Goal: Task Accomplishment & Management: Complete application form

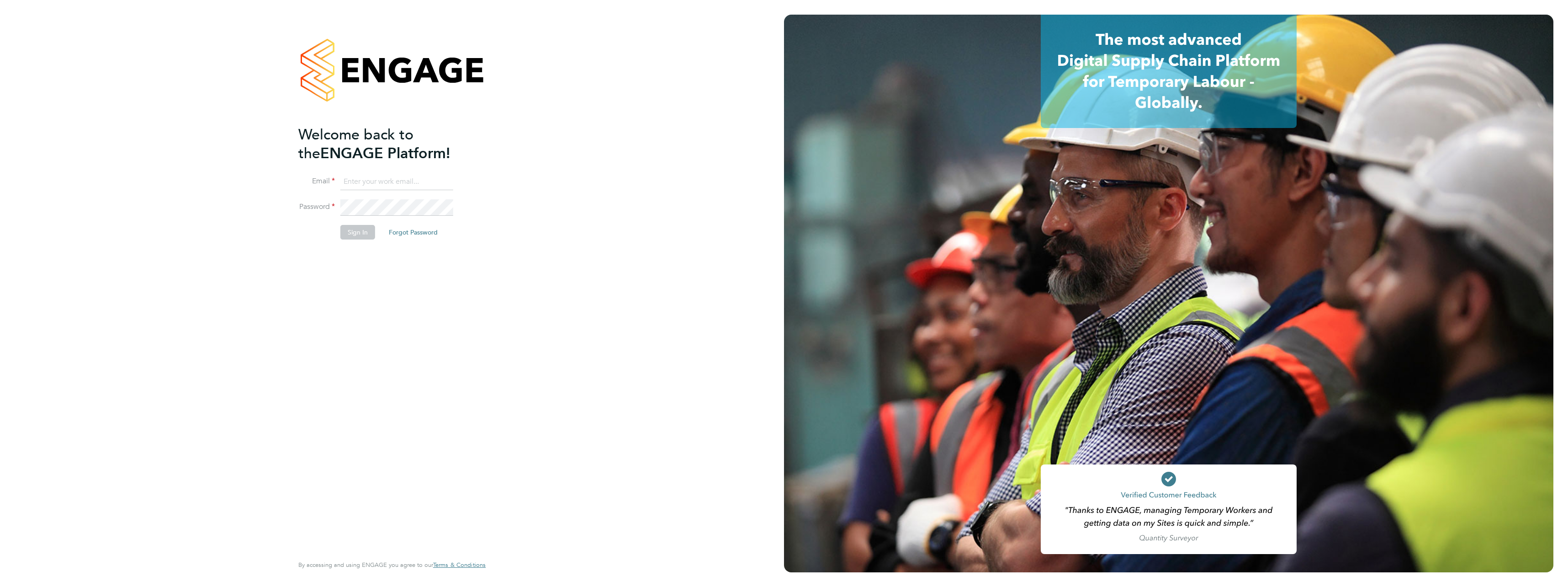
type input "ben.roads@cpplc.com"
click at [363, 238] on button "Sign In" at bounding box center [357, 232] width 35 height 15
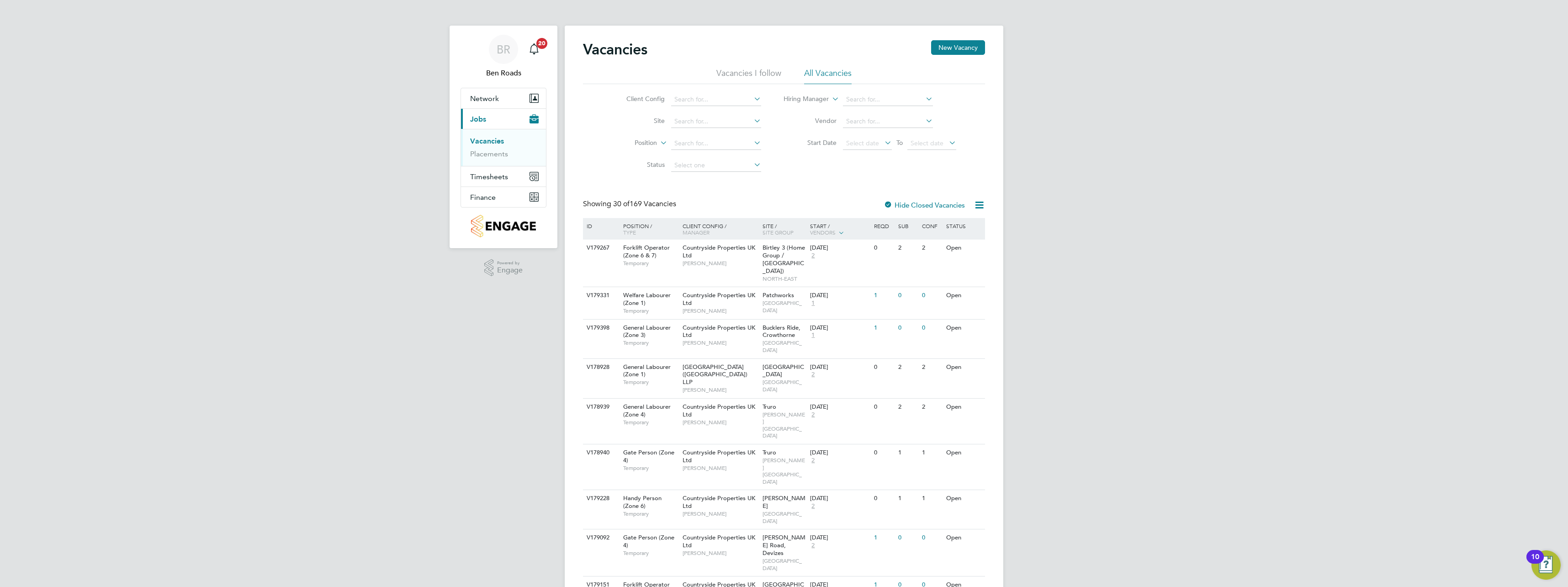
click at [490, 158] on li "Placements" at bounding box center [504, 153] width 69 height 9
click at [490, 156] on link "Placements" at bounding box center [489, 153] width 38 height 9
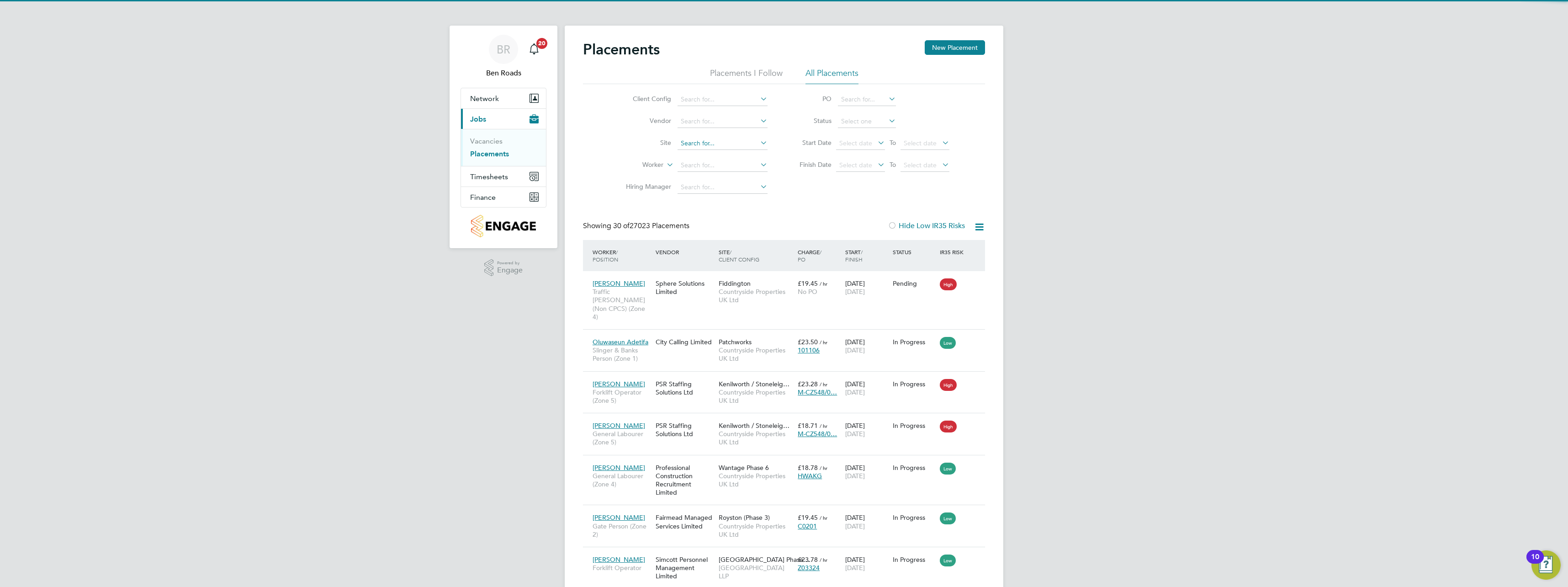
click at [684, 142] on input at bounding box center [723, 143] width 90 height 13
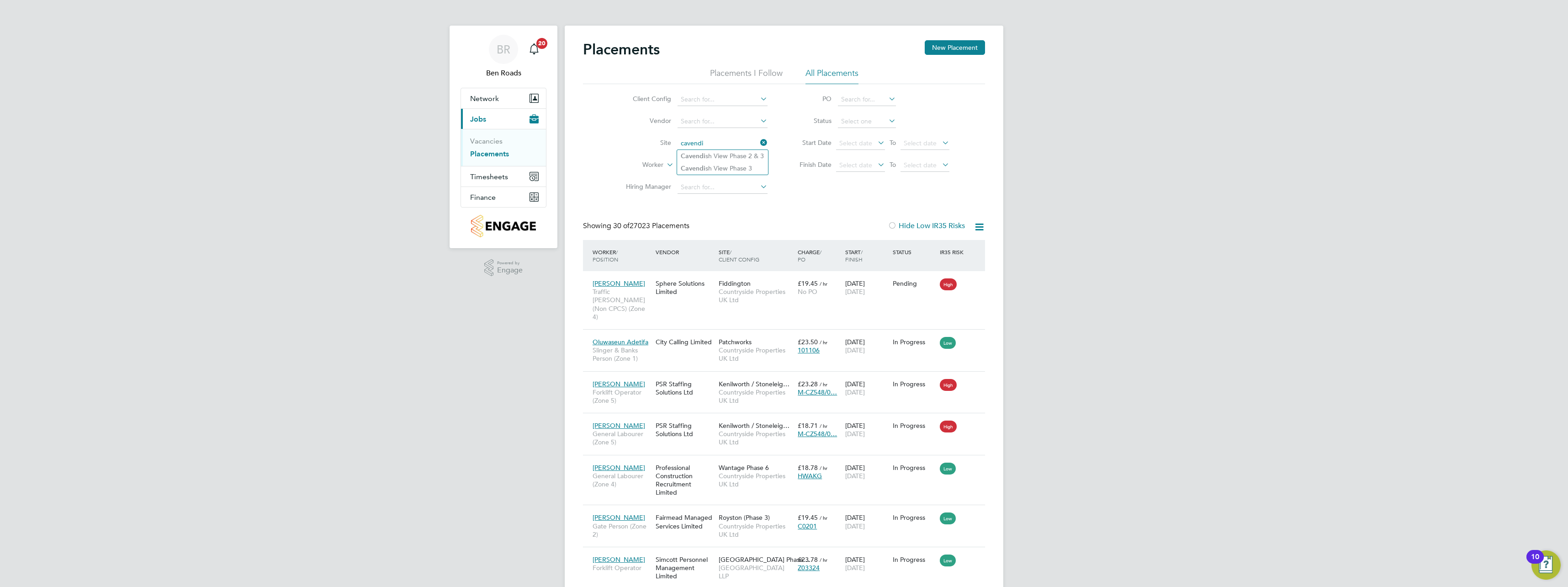
type input "cavendi"
click at [706, 132] on li "Vendor" at bounding box center [693, 122] width 172 height 22
click at [704, 139] on input at bounding box center [723, 143] width 90 height 13
click at [705, 164] on b "Cavendish" at bounding box center [696, 168] width 31 height 8
type input "Cavendish View Phase 3"
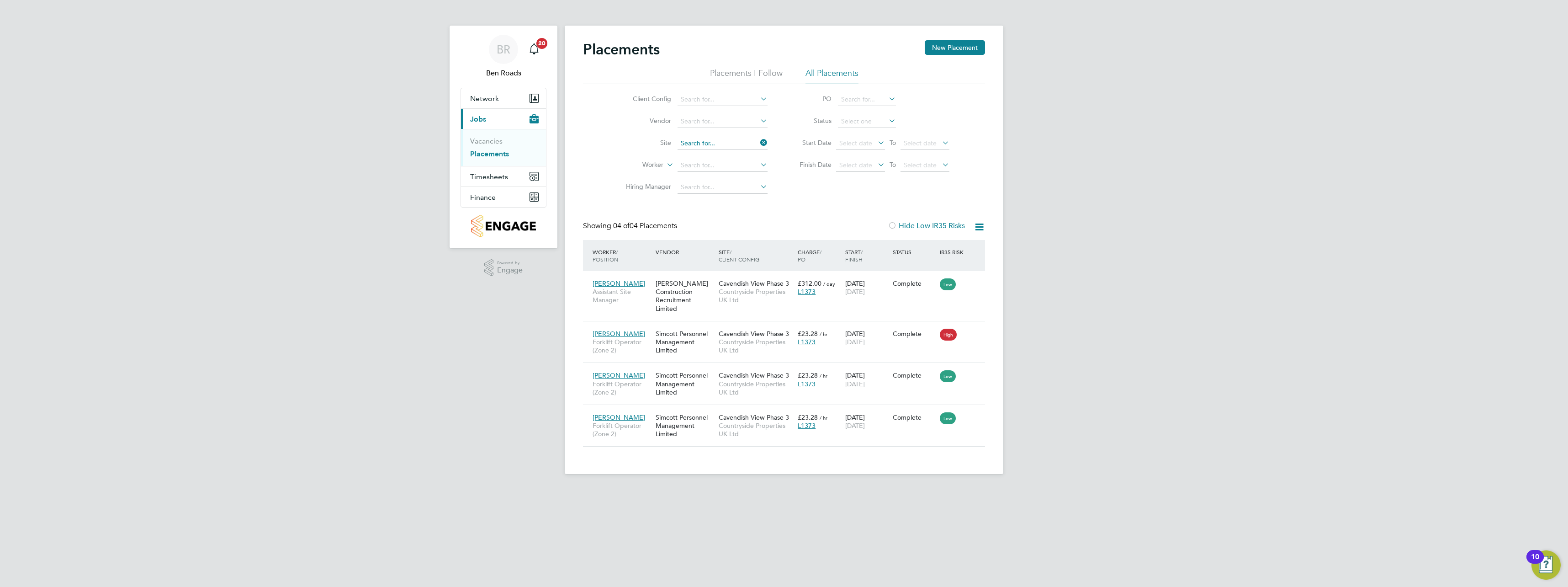
click at [729, 138] on input at bounding box center [723, 143] width 90 height 13
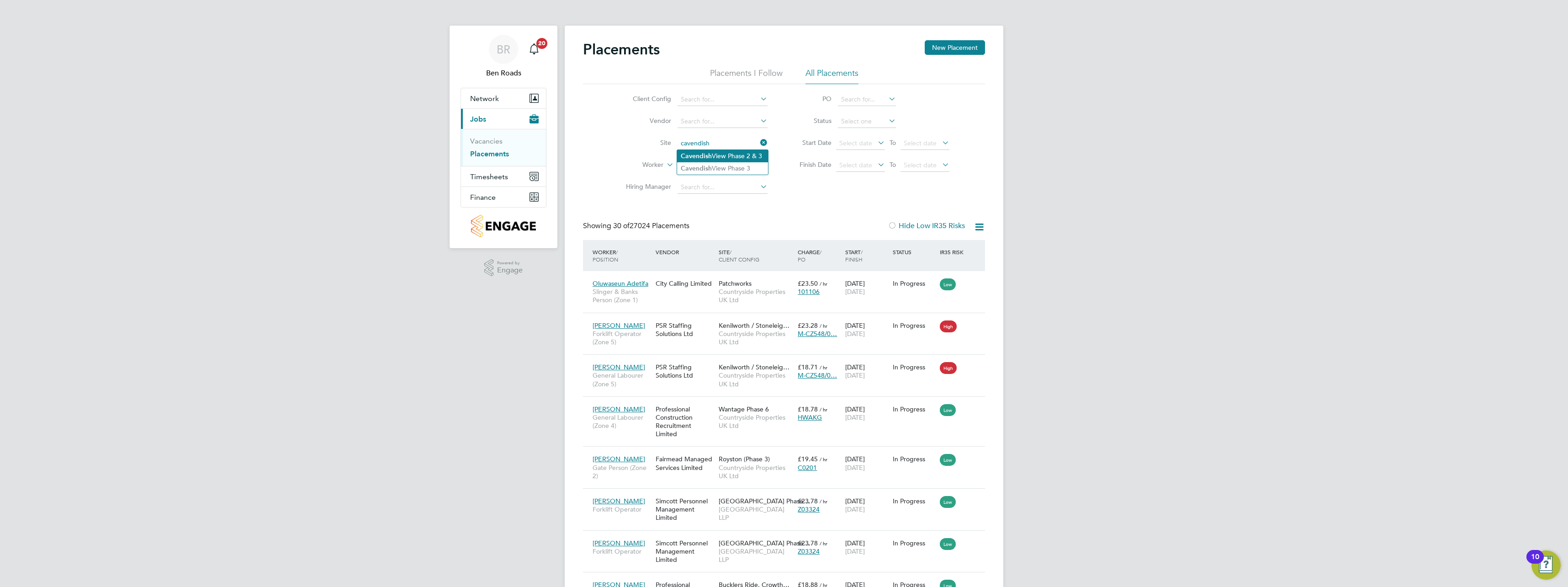
click at [724, 156] on li "Cavendish View Phase 2 & 3" at bounding box center [722, 156] width 91 height 12
type input "Cavendish View Phase 2 & 3"
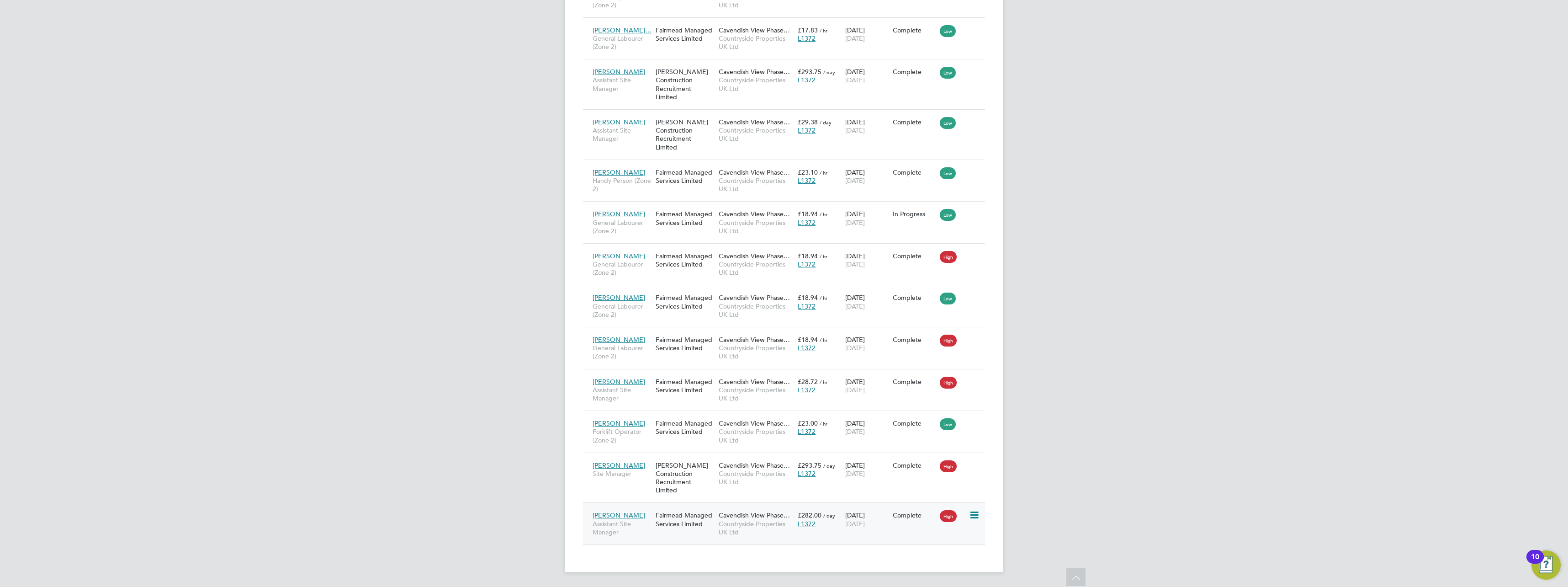
click at [875, 513] on div "[DATE] [DATE]" at bounding box center [867, 519] width 47 height 26
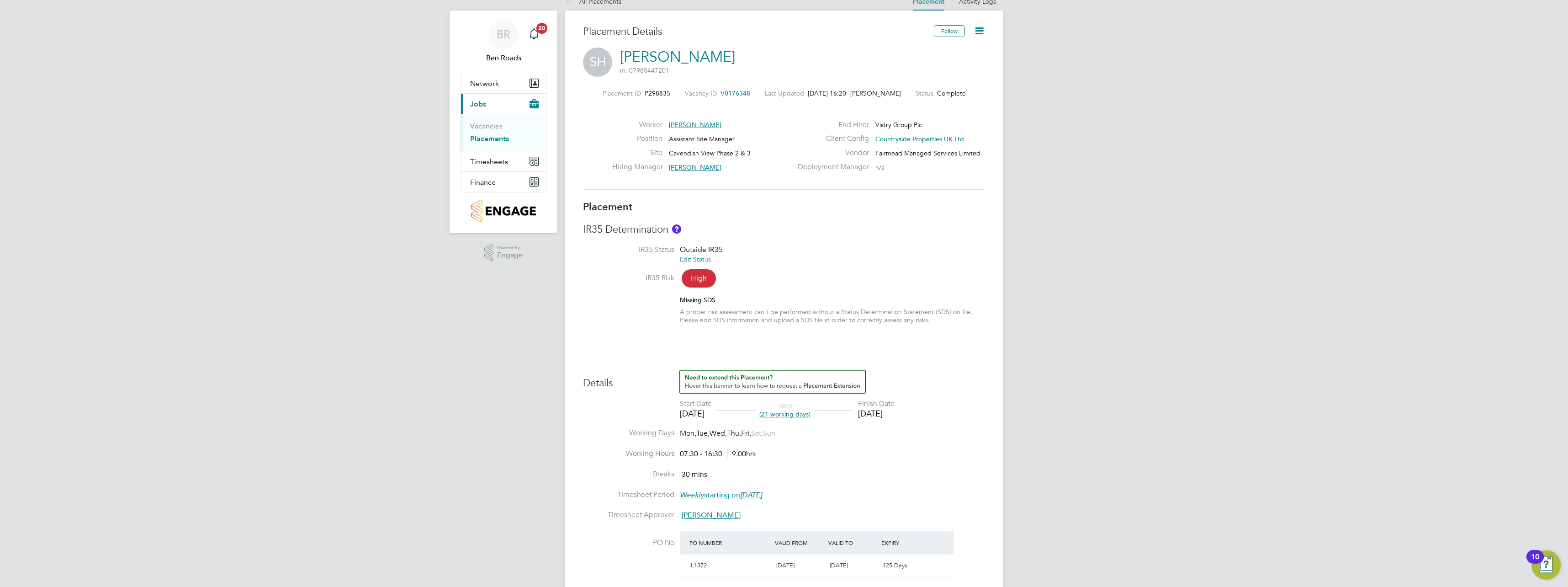
click at [983, 30] on icon at bounding box center [979, 30] width 12 height 12
click at [940, 51] on li "Edit Placement e" at bounding box center [950, 52] width 67 height 13
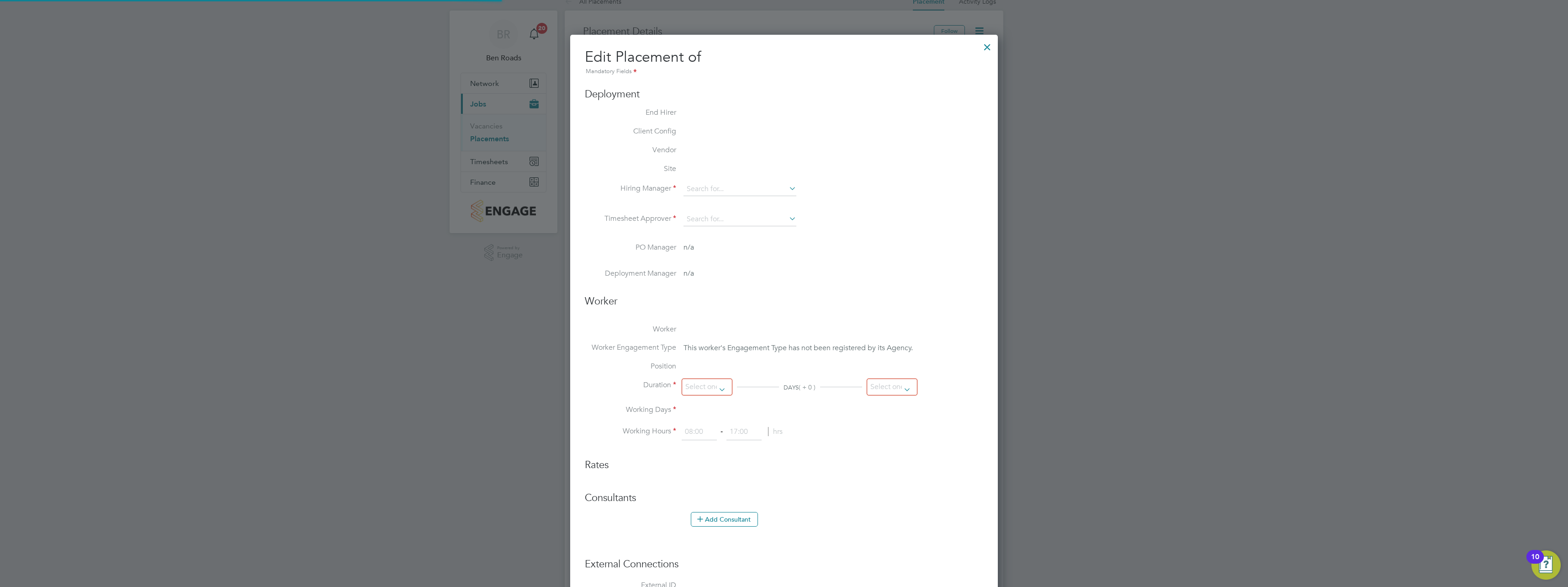
type input "James Ballantyne"
type input "[DATE]"
type input "07:30"
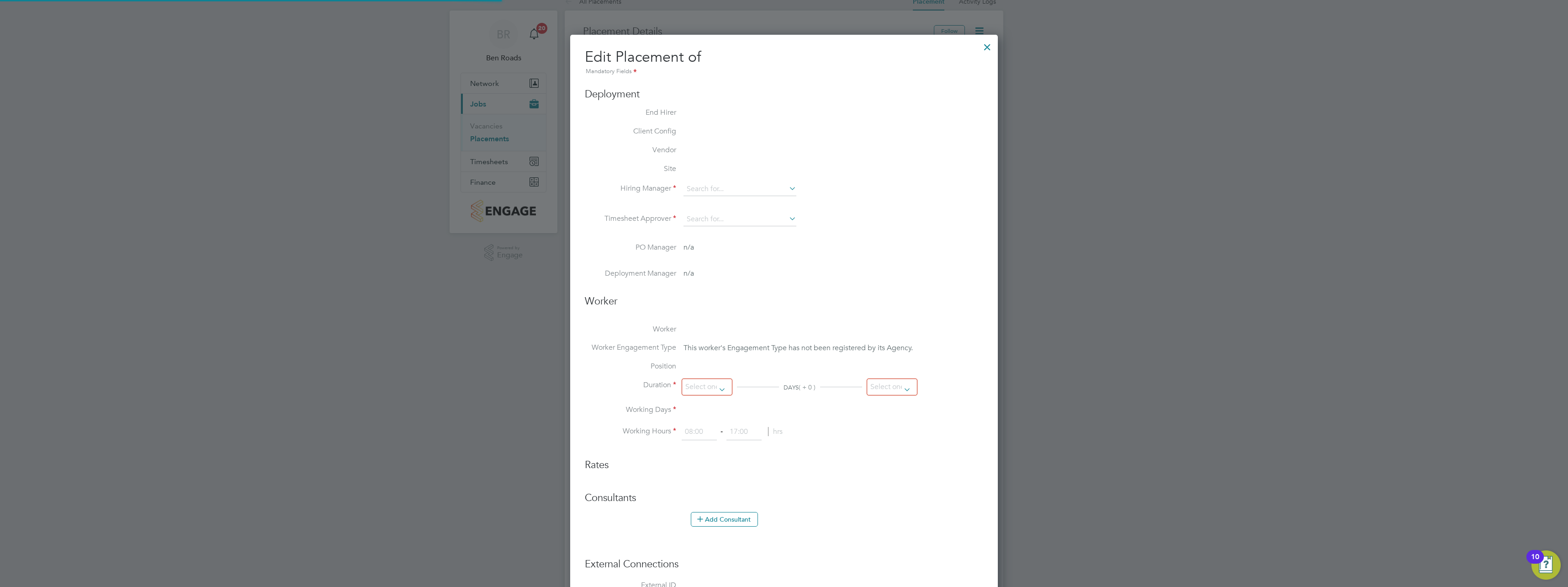
type input "16:30"
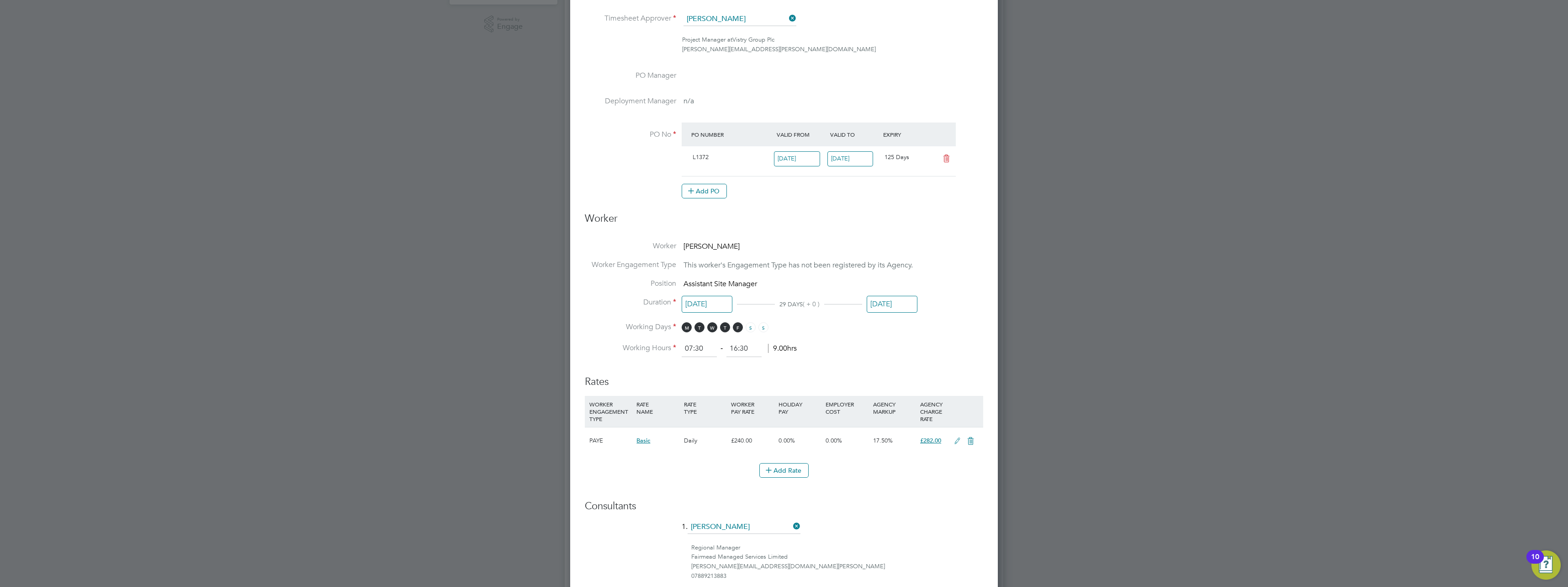
click at [894, 304] on input "[DATE]" at bounding box center [892, 304] width 51 height 17
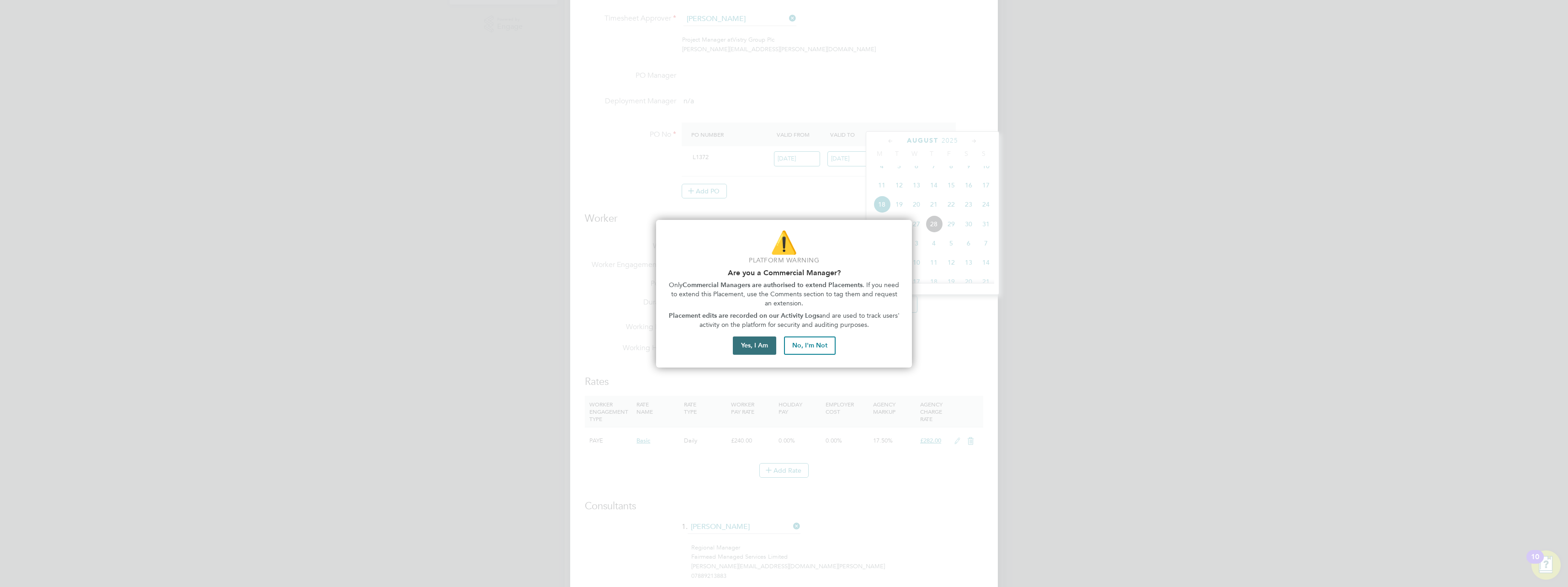
click at [768, 345] on button "Yes, I Am" at bounding box center [754, 345] width 43 height 18
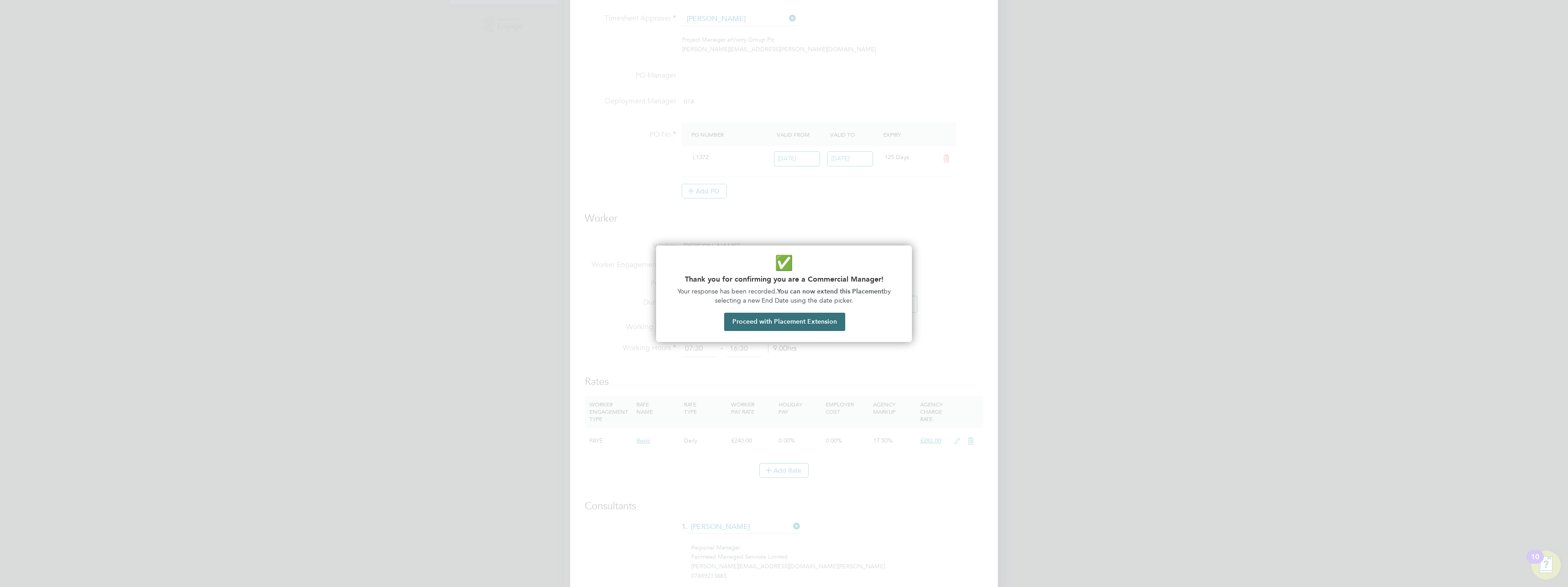
click at [780, 324] on button "Proceed with Placement Extension" at bounding box center [785, 322] width 121 height 18
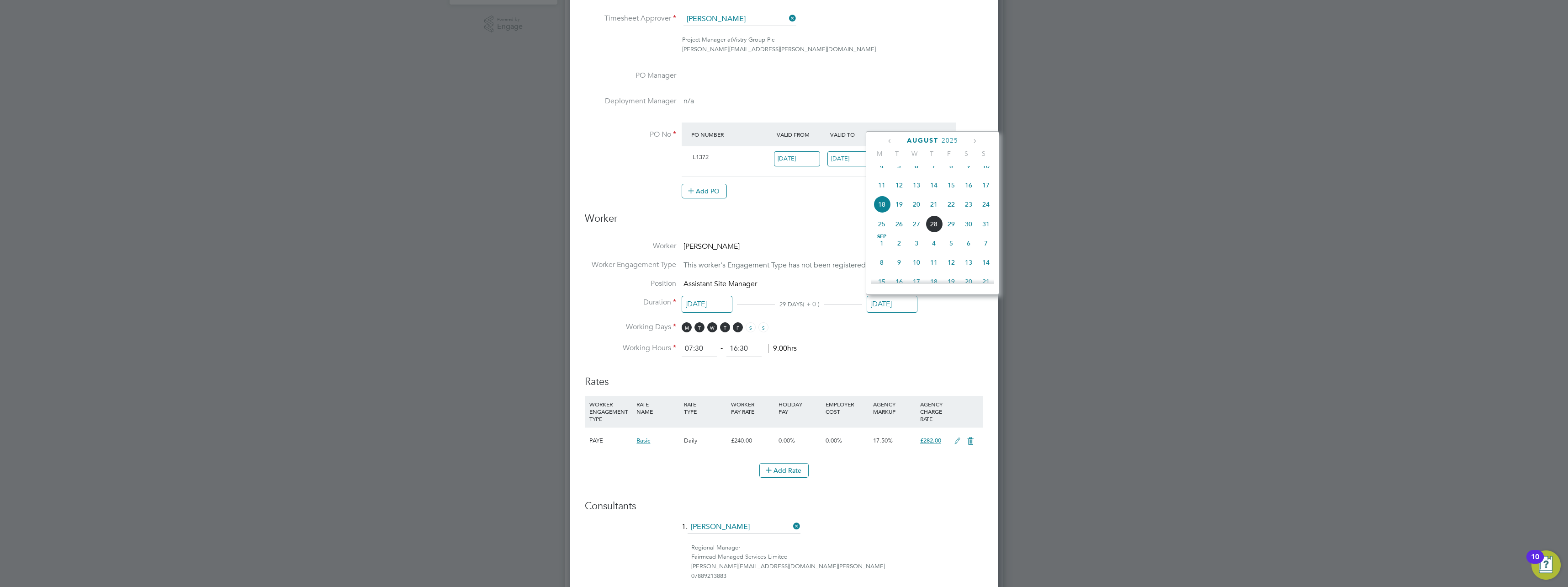
click at [973, 144] on icon at bounding box center [974, 141] width 9 height 10
click at [953, 231] on span "26" at bounding box center [951, 222] width 18 height 18
type input "26 Sep 2025"
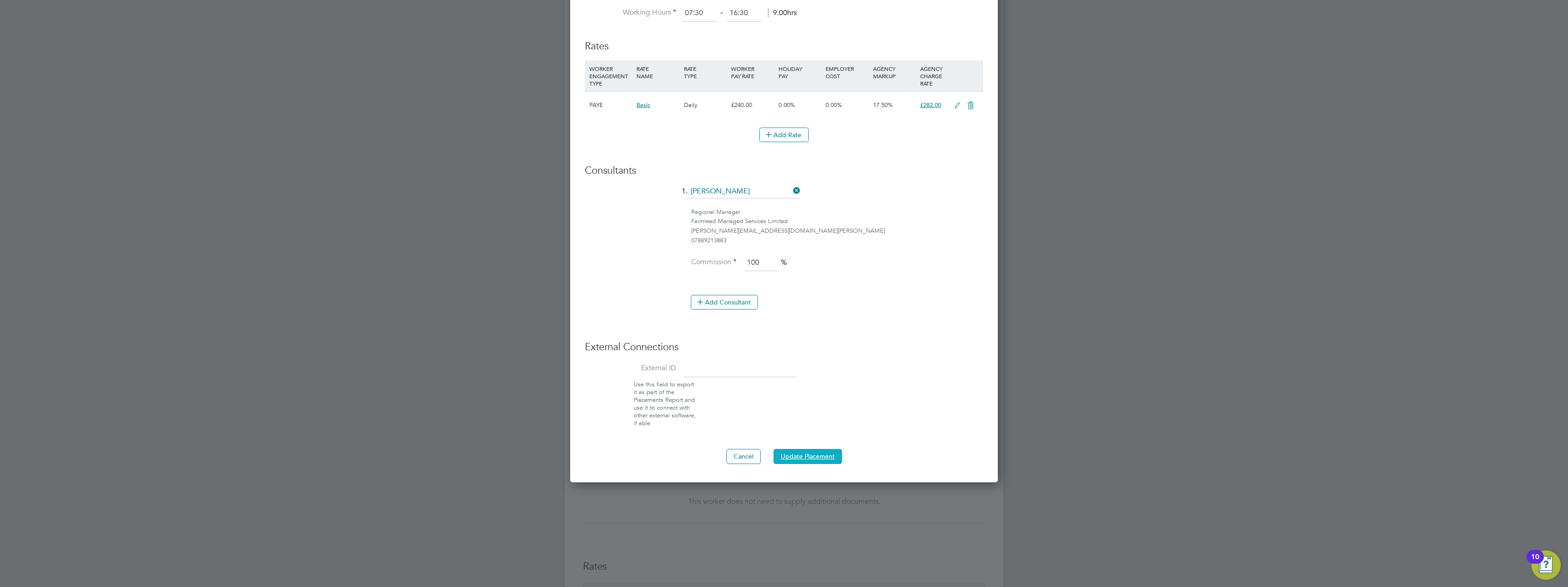
click at [814, 453] on button "Update Placement" at bounding box center [808, 456] width 69 height 15
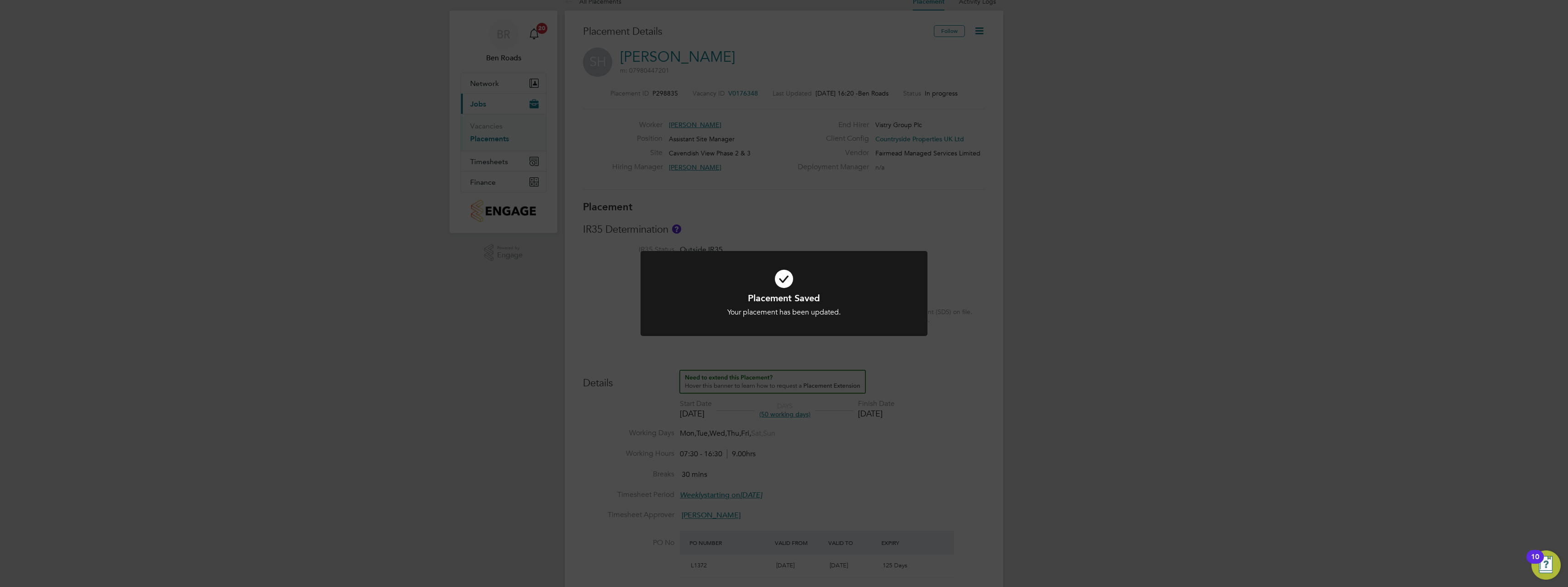
click at [961, 428] on div "Placement Saved Your placement has been updated. Cancel Okay" at bounding box center [784, 294] width 1568 height 587
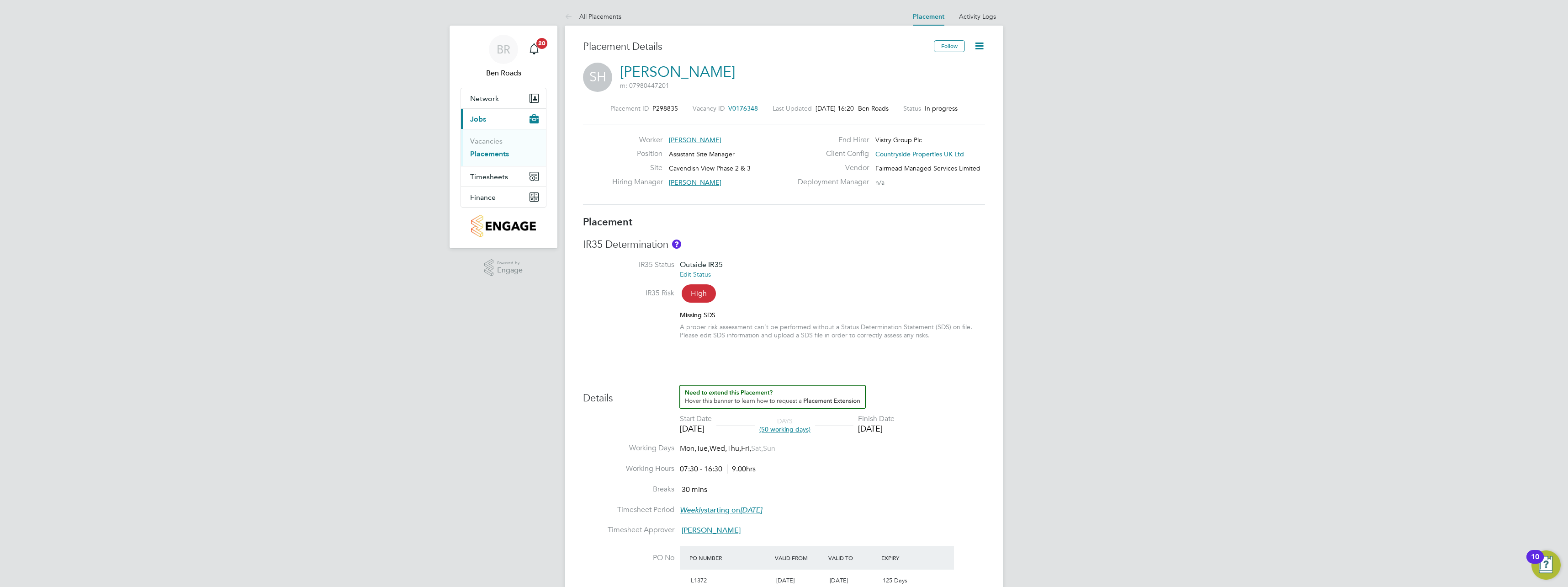
click at [503, 158] on link "Placements" at bounding box center [489, 153] width 39 height 9
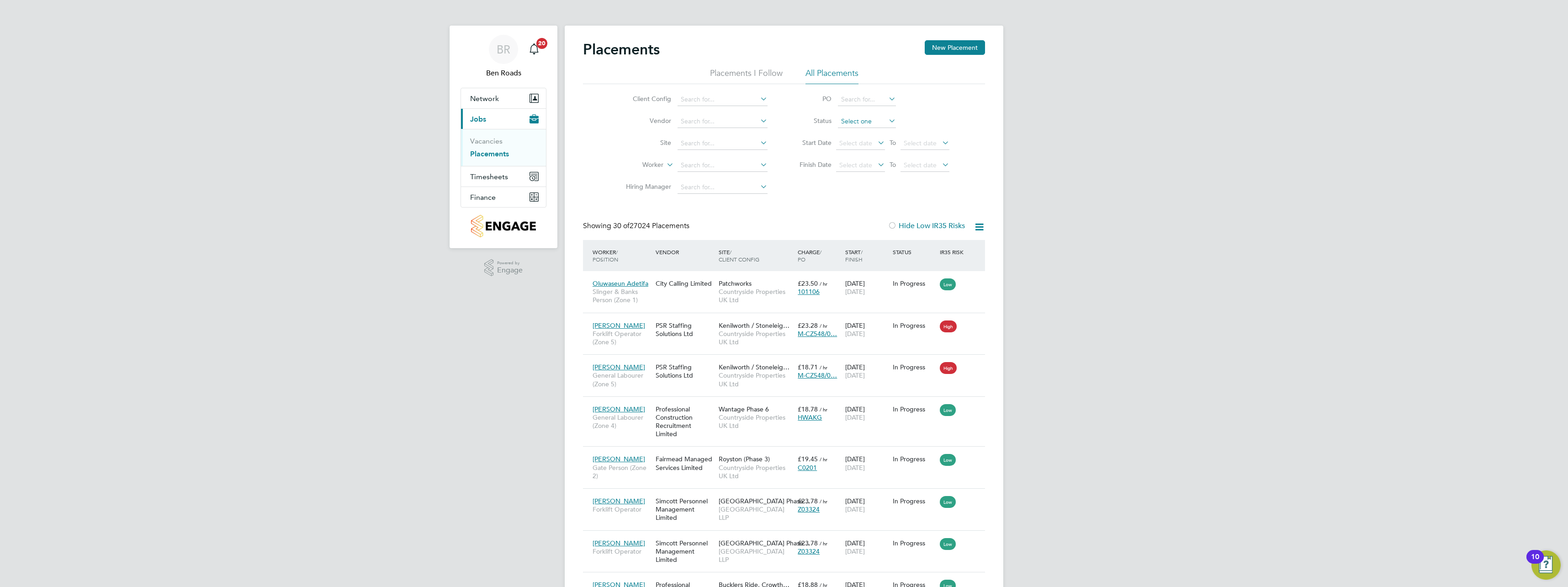
click at [869, 127] on input at bounding box center [867, 121] width 58 height 13
click at [860, 135] on li "Active" at bounding box center [867, 134] width 59 height 12
type input "Active"
click at [732, 142] on input at bounding box center [723, 143] width 90 height 13
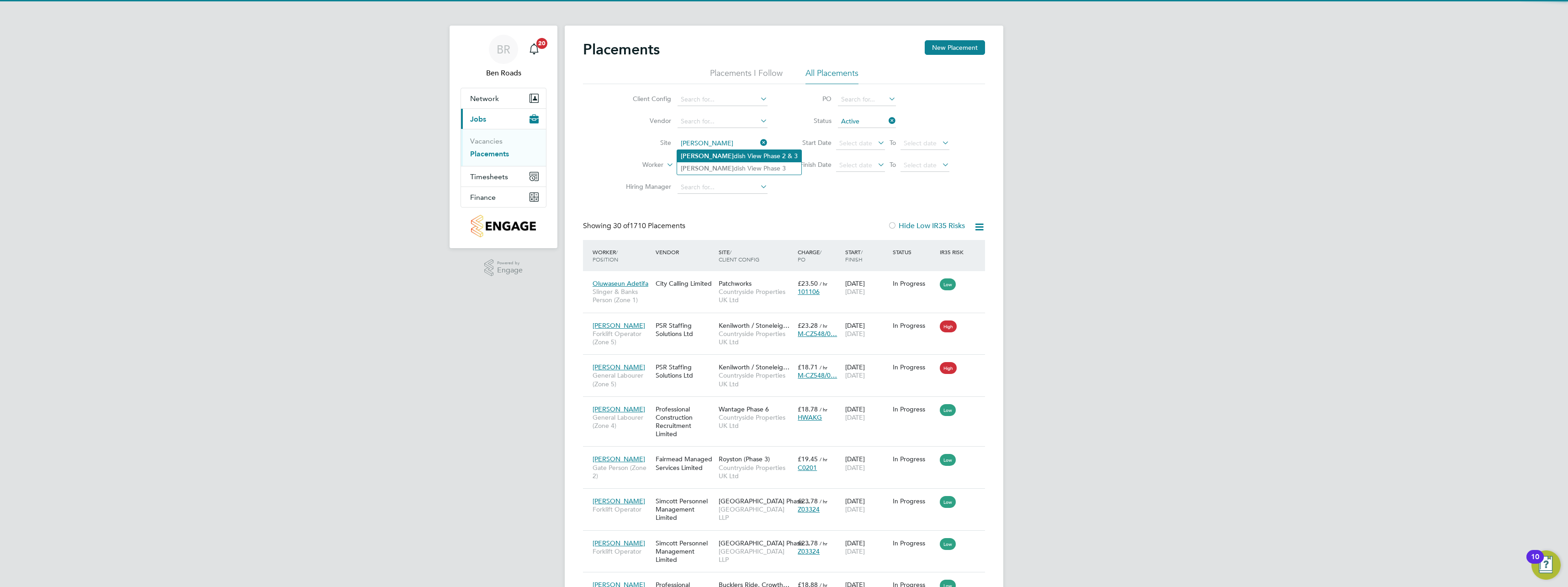
click at [737, 153] on li "Caven dish View Phase 2 & 3" at bounding box center [739, 156] width 124 height 12
type input "Cavendish View Phase 2 & 3"
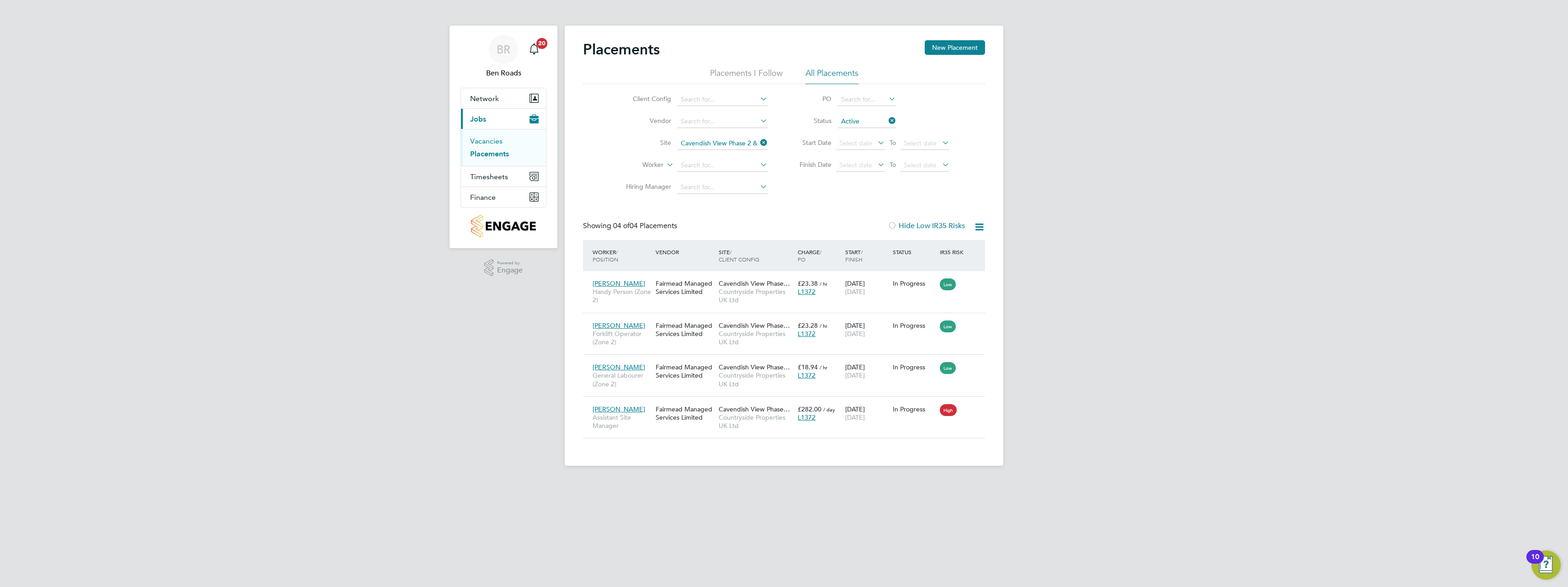
drag, startPoint x: 481, startPoint y: 140, endPoint x: 489, endPoint y: 140, distance: 8.0
click at [481, 140] on link "Vacancies" at bounding box center [486, 141] width 32 height 9
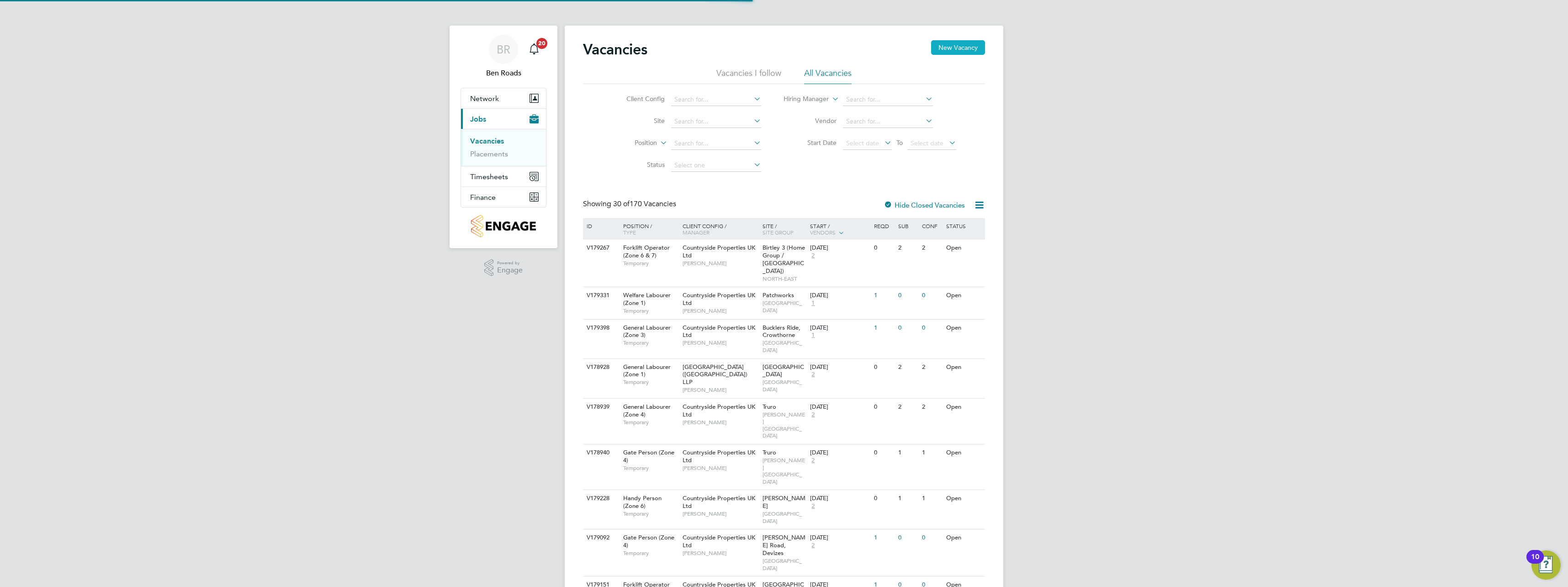
click at [948, 46] on button "New Vacancy" at bounding box center [958, 47] width 54 height 15
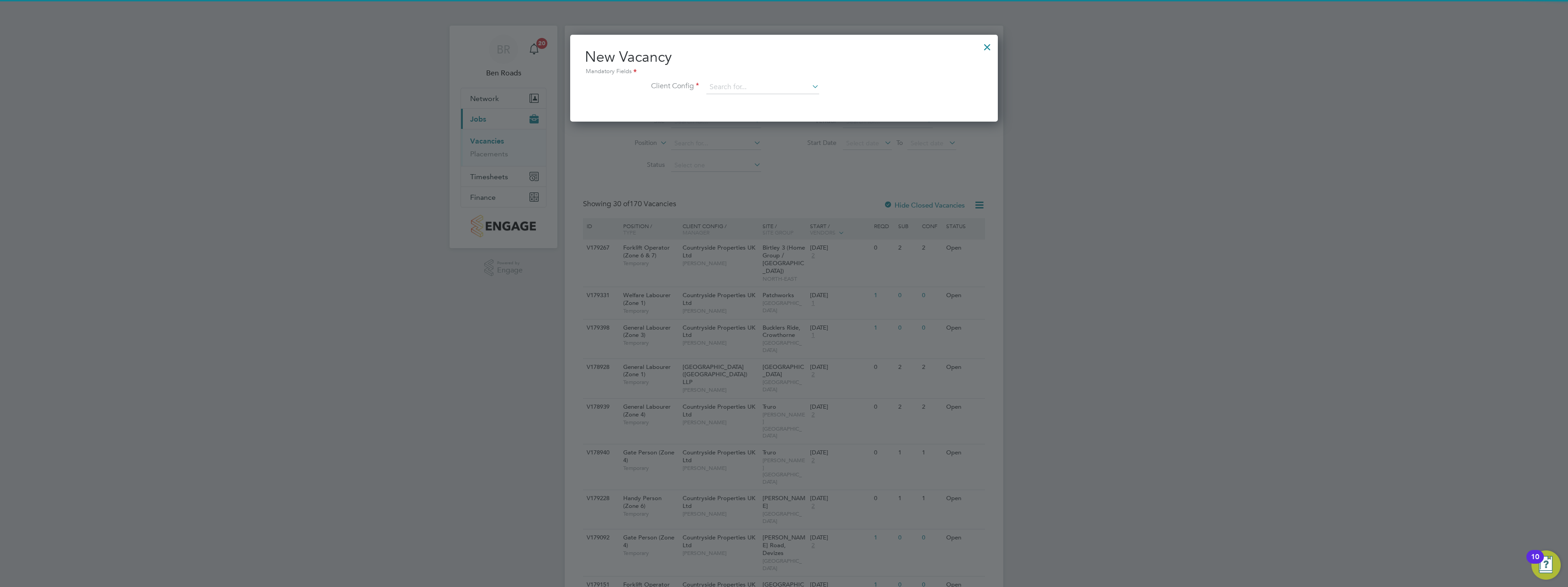
scroll to position [87, 428]
click at [710, 83] on input at bounding box center [762, 87] width 113 height 14
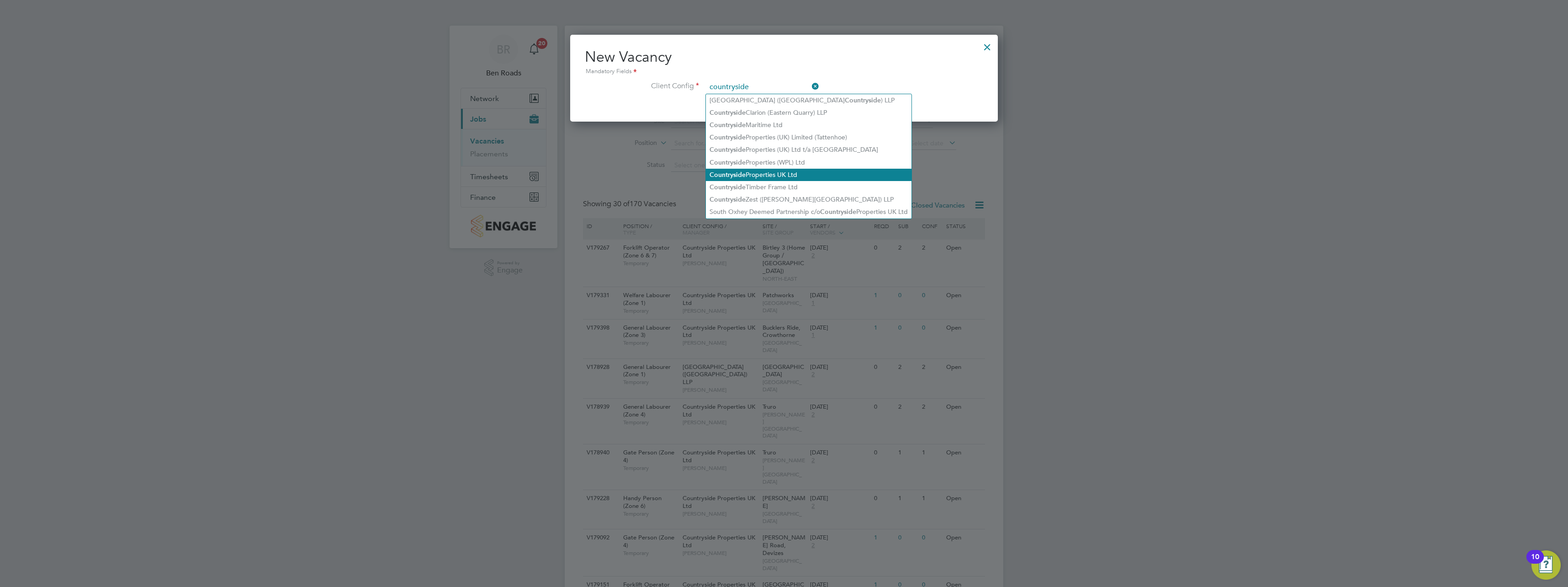
click at [793, 173] on li "Countryside Properties UK Ltd" at bounding box center [809, 175] width 206 height 12
type input "Countryside Properties UK Ltd"
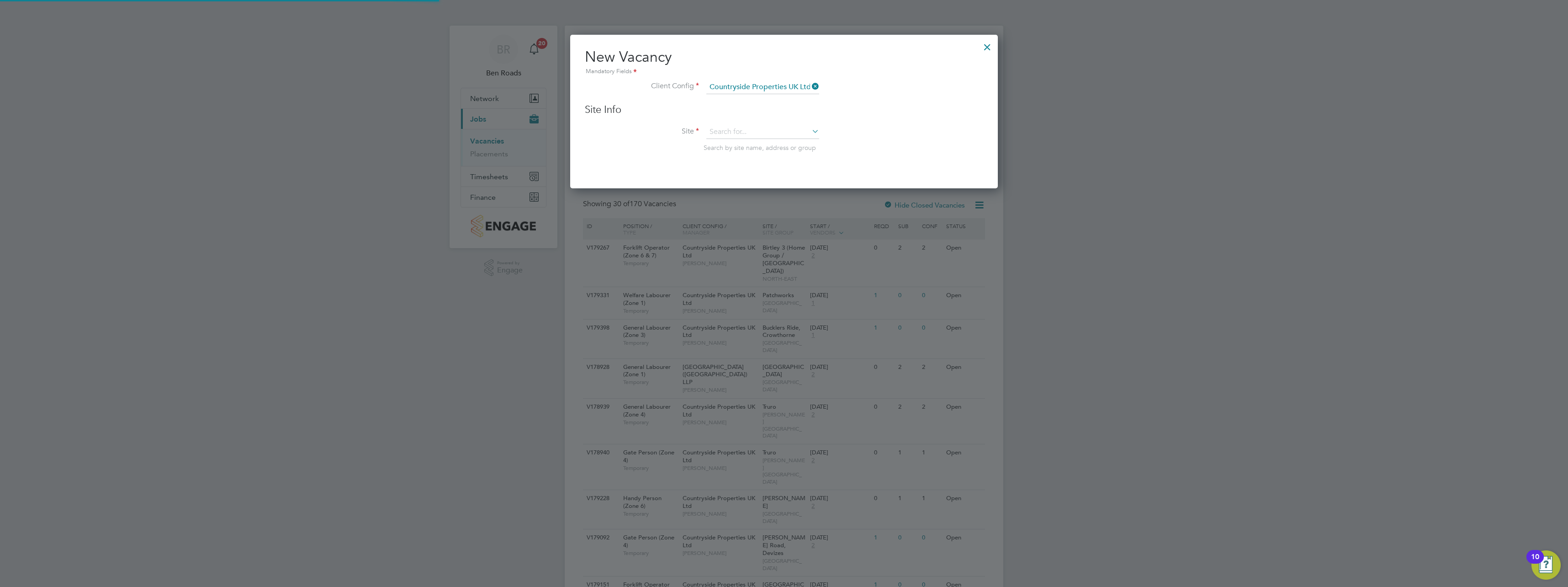
scroll to position [155, 428]
click at [738, 129] on input at bounding box center [762, 132] width 113 height 14
click at [723, 176] on li "Royston (Phase 3)" at bounding box center [763, 182] width 114 height 12
type input "Royston (Phase 3)"
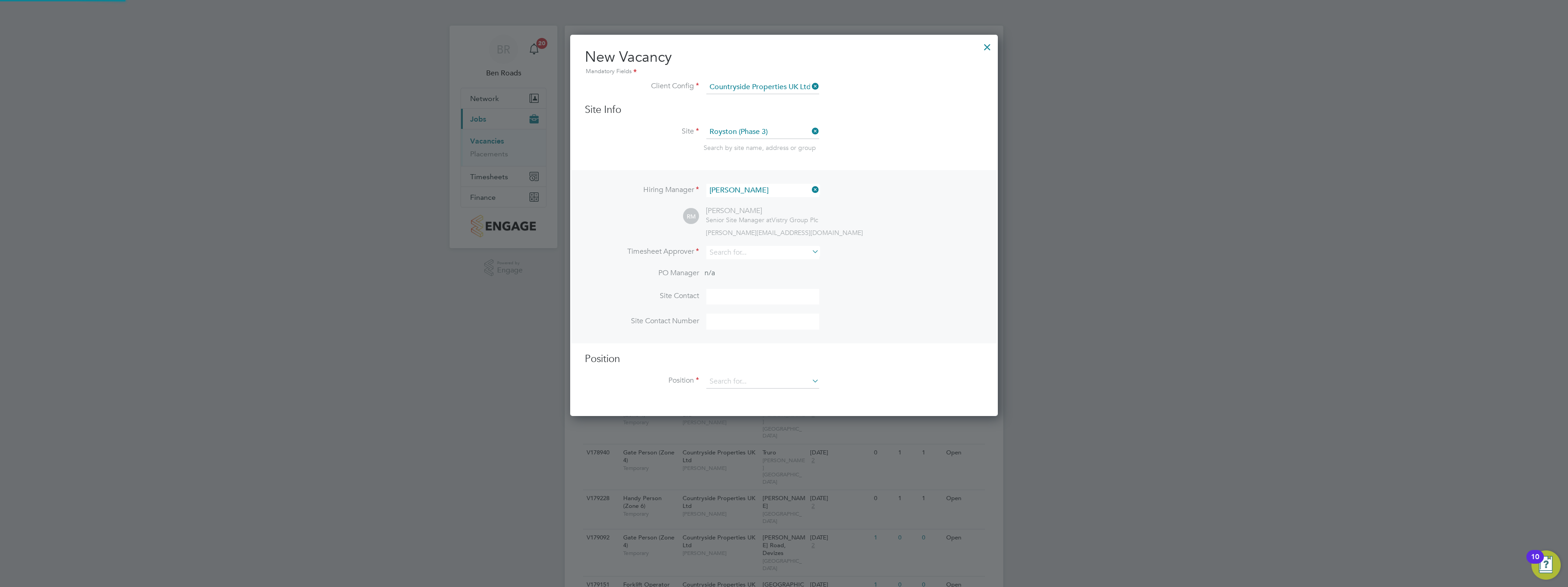
scroll to position [382, 428]
click at [732, 253] on input at bounding box center [762, 253] width 113 height 13
click at [730, 264] on li "Robert May" at bounding box center [763, 265] width 114 height 12
type input "Robert May"
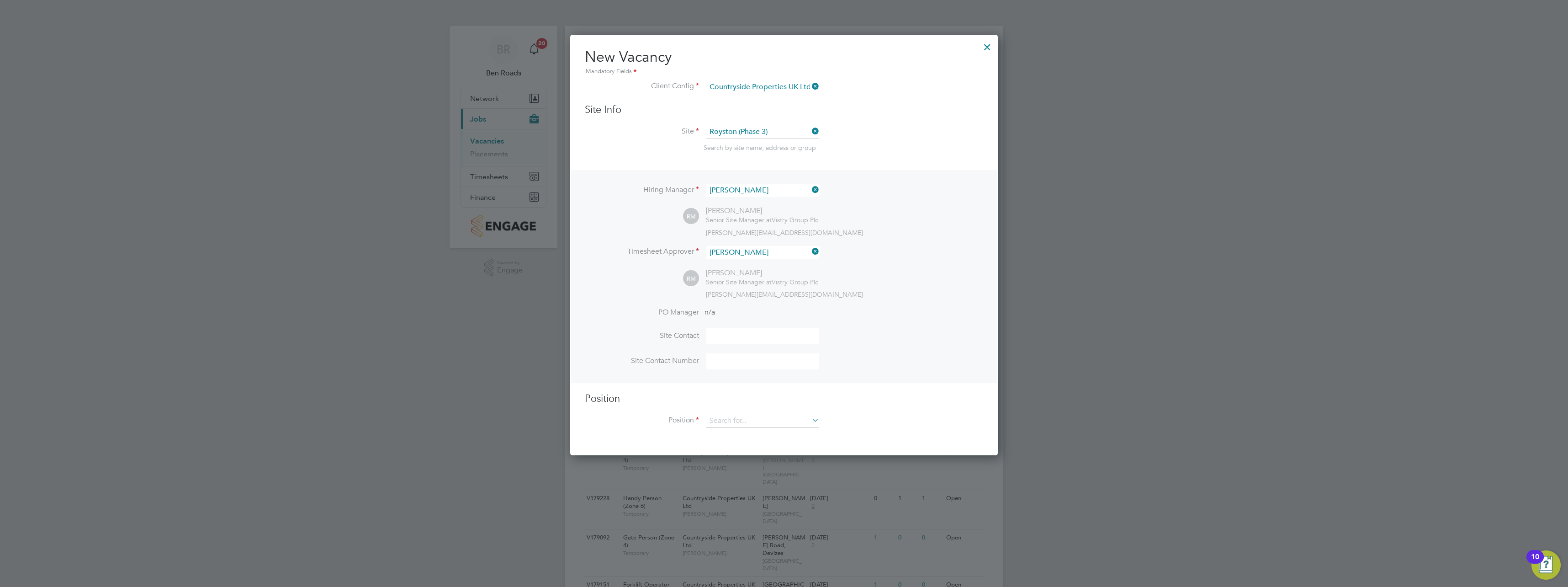
click at [725, 340] on input at bounding box center [762, 336] width 113 height 16
type input "Robert May"
click at [739, 365] on input at bounding box center [762, 361] width 113 height 16
click at [690, 387] on ng-template "Hiring Manager Robert May RM Robert May Senior Site Manager at Vistry Group Plc…" at bounding box center [784, 303] width 399 height 267
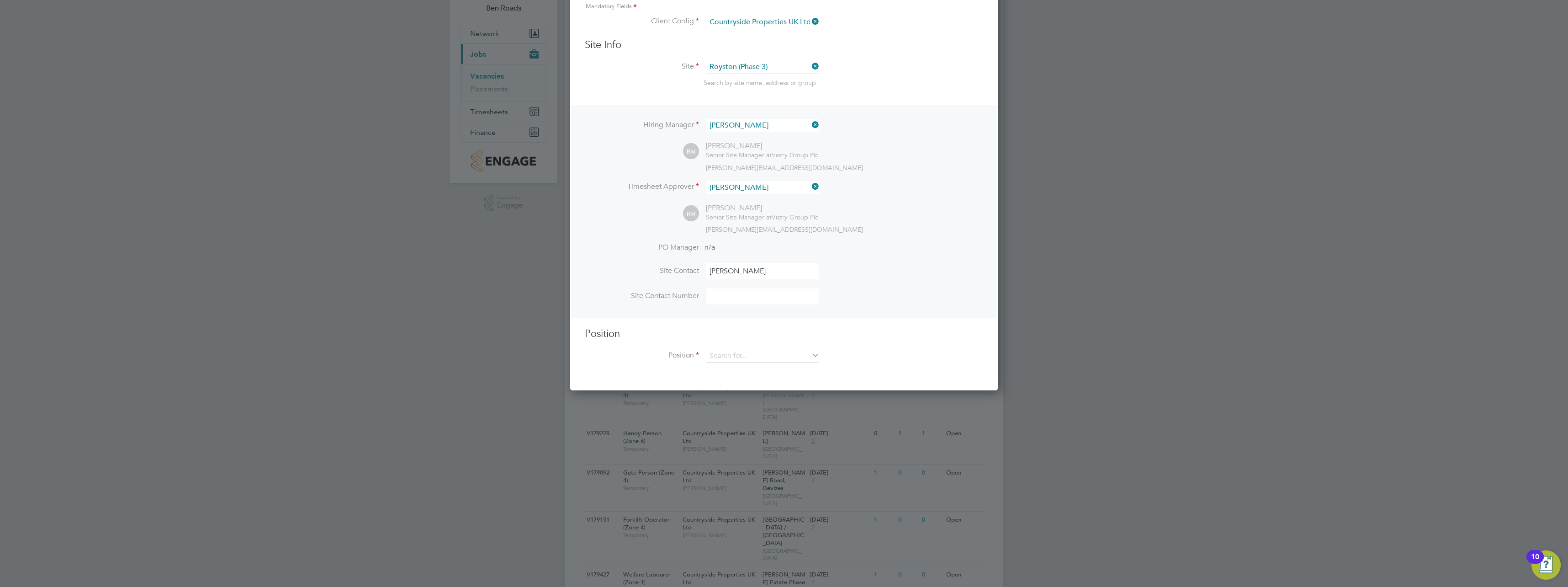
scroll to position [76, 0]
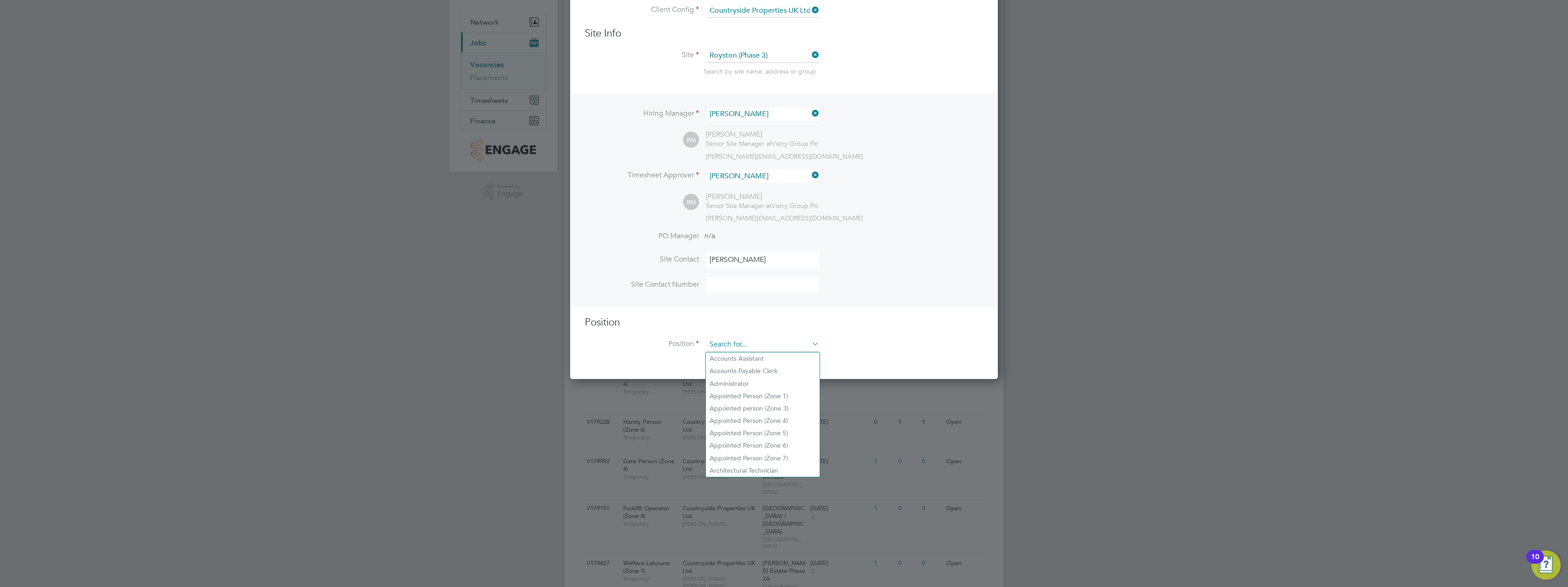
click at [741, 346] on input at bounding box center [762, 345] width 113 height 14
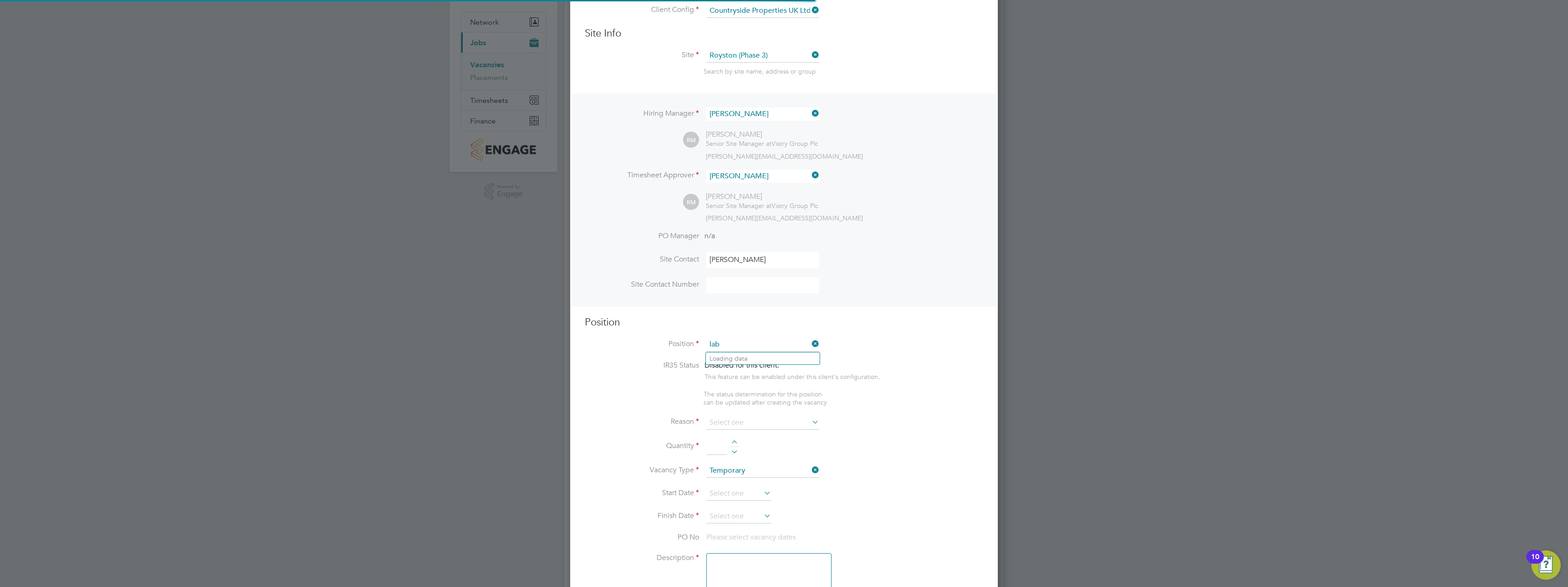
scroll to position [1318, 428]
click at [746, 371] on b "Labourer" at bounding box center [746, 371] width 27 height 8
type input "General Labourer (Zone 2)"
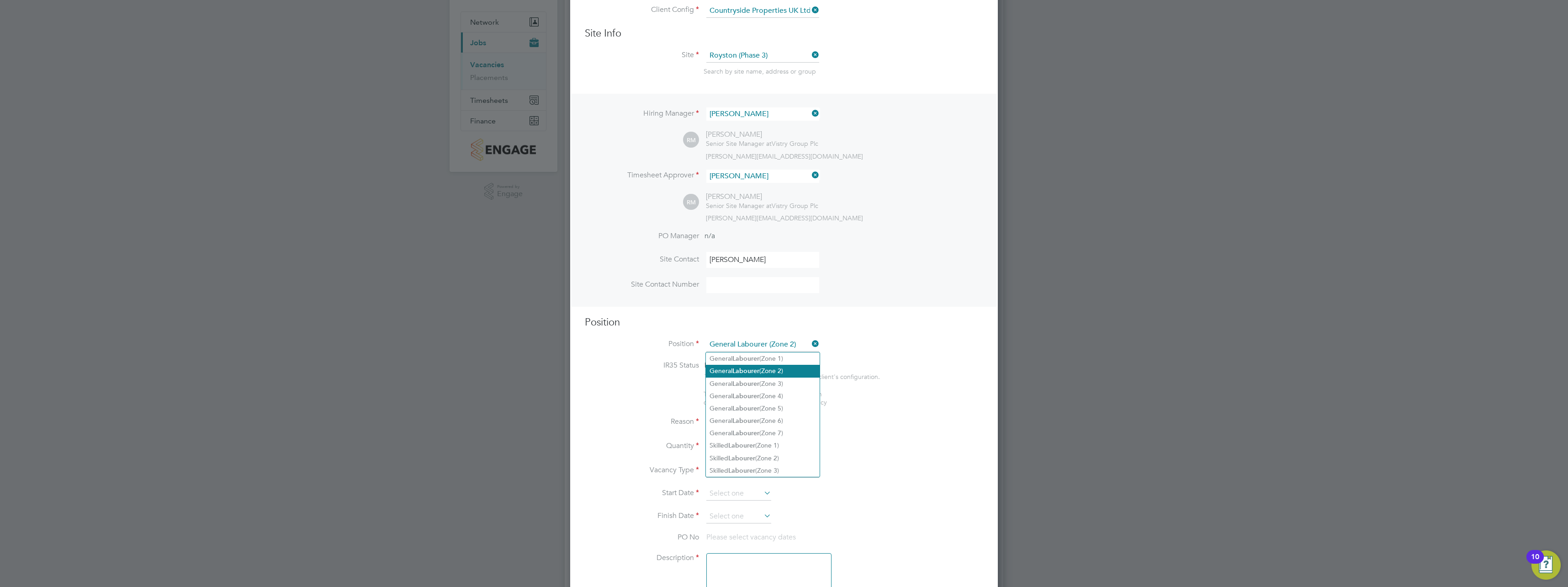
type textarea "- General labouring duties - Supporting the trades on site - Moving materials a…"
click at [749, 444] on input at bounding box center [762, 440] width 113 height 14
click at [741, 468] on li "Holiday" at bounding box center [763, 465] width 114 height 12
type input "Holiday"
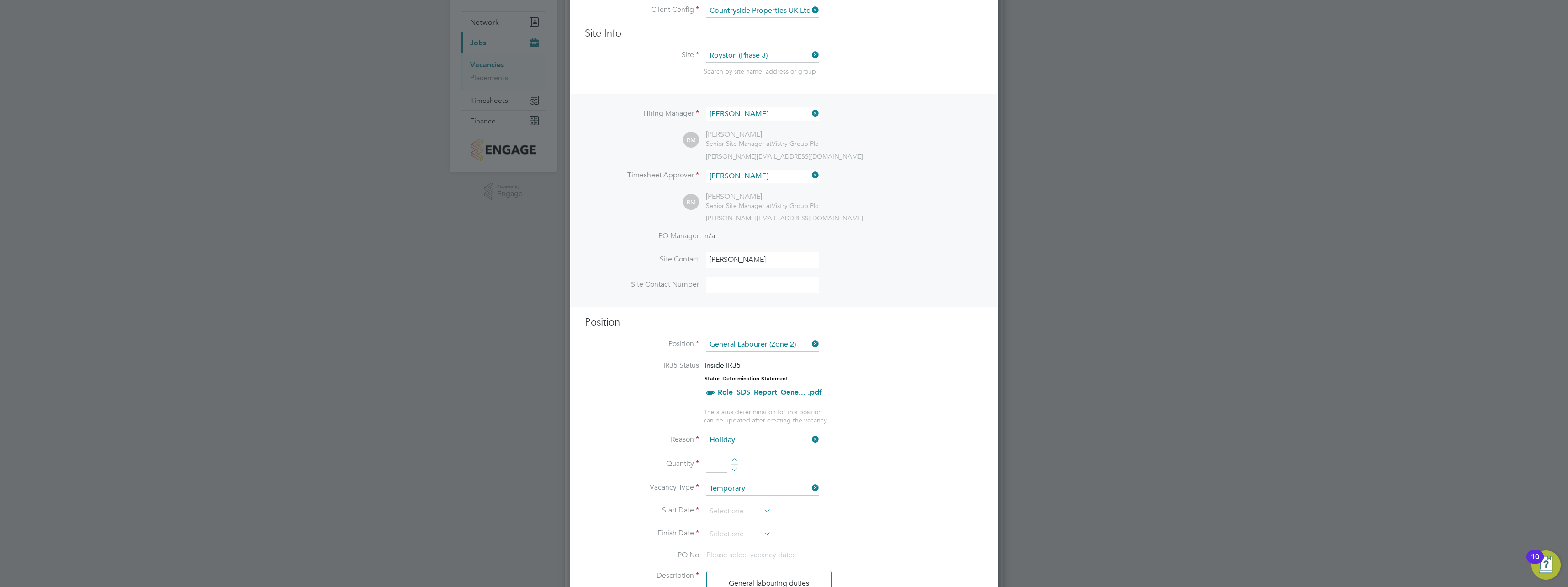
drag, startPoint x: 705, startPoint y: 468, endPoint x: 719, endPoint y: 466, distance: 14.1
click at [705, 468] on li "Quantity" at bounding box center [784, 469] width 399 height 26
click at [721, 468] on input at bounding box center [716, 464] width 21 height 16
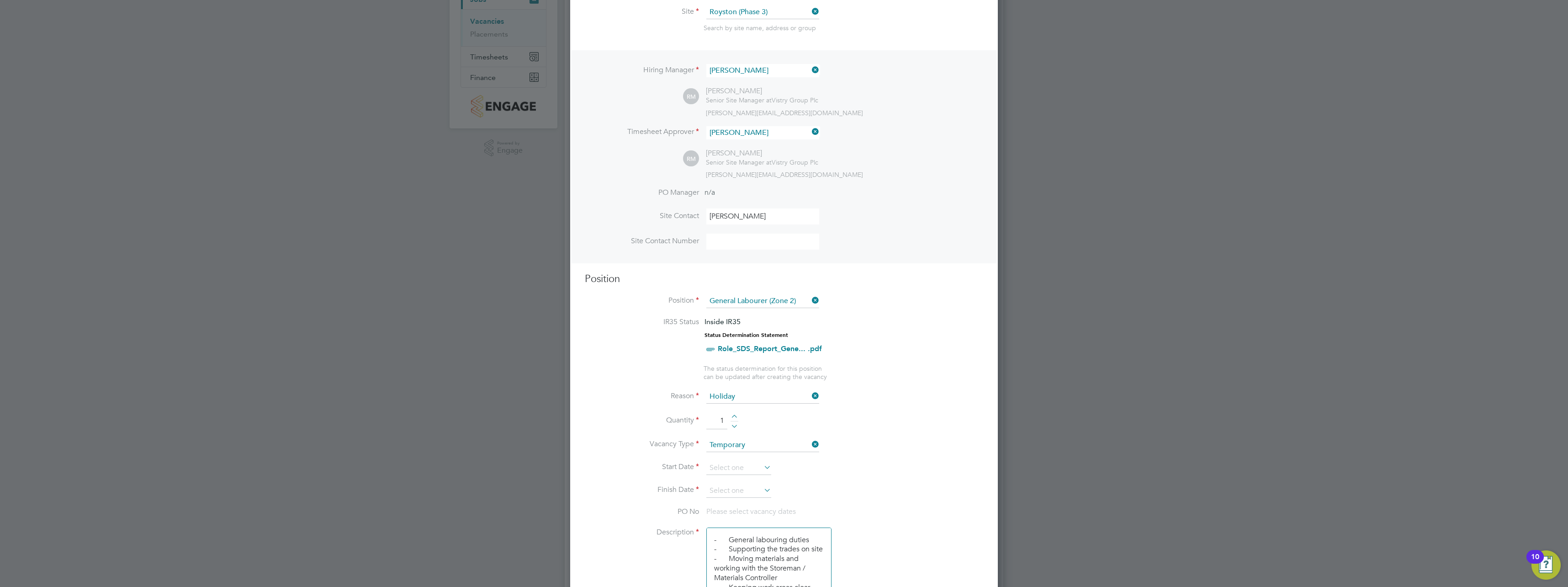
scroll to position [122, 0]
type input "1"
click at [743, 463] on input at bounding box center [738, 466] width 65 height 14
click at [719, 384] on span "Sep" at bounding box center [721, 381] width 18 height 5
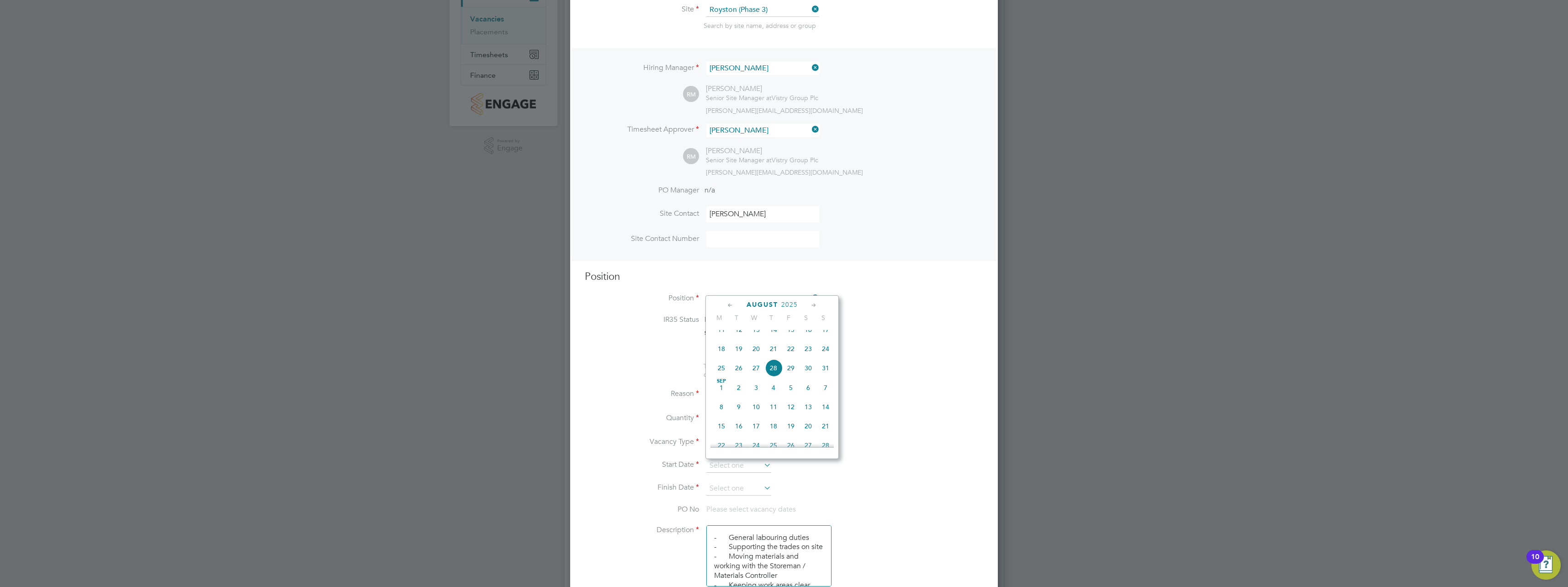
type input "[DATE]"
click at [732, 482] on input at bounding box center [738, 488] width 65 height 14
click at [793, 399] on span "5" at bounding box center [791, 393] width 18 height 18
type input "[DATE]"
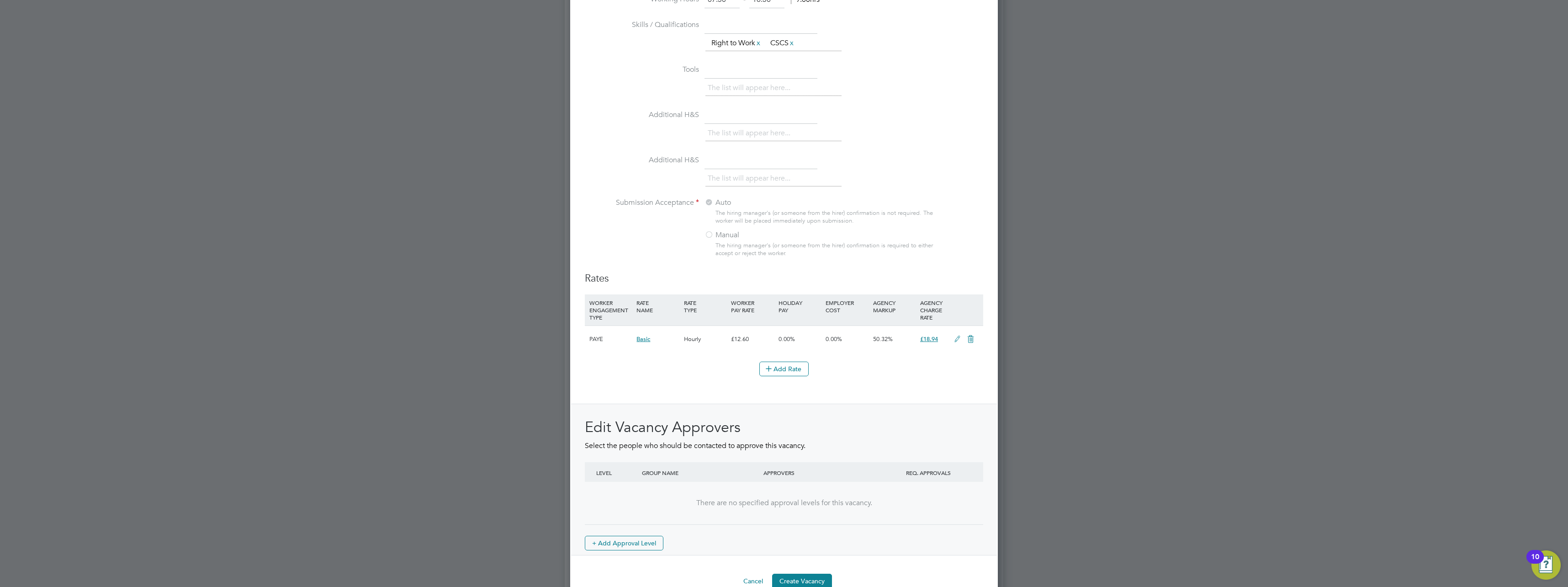
scroll to position [831, 0]
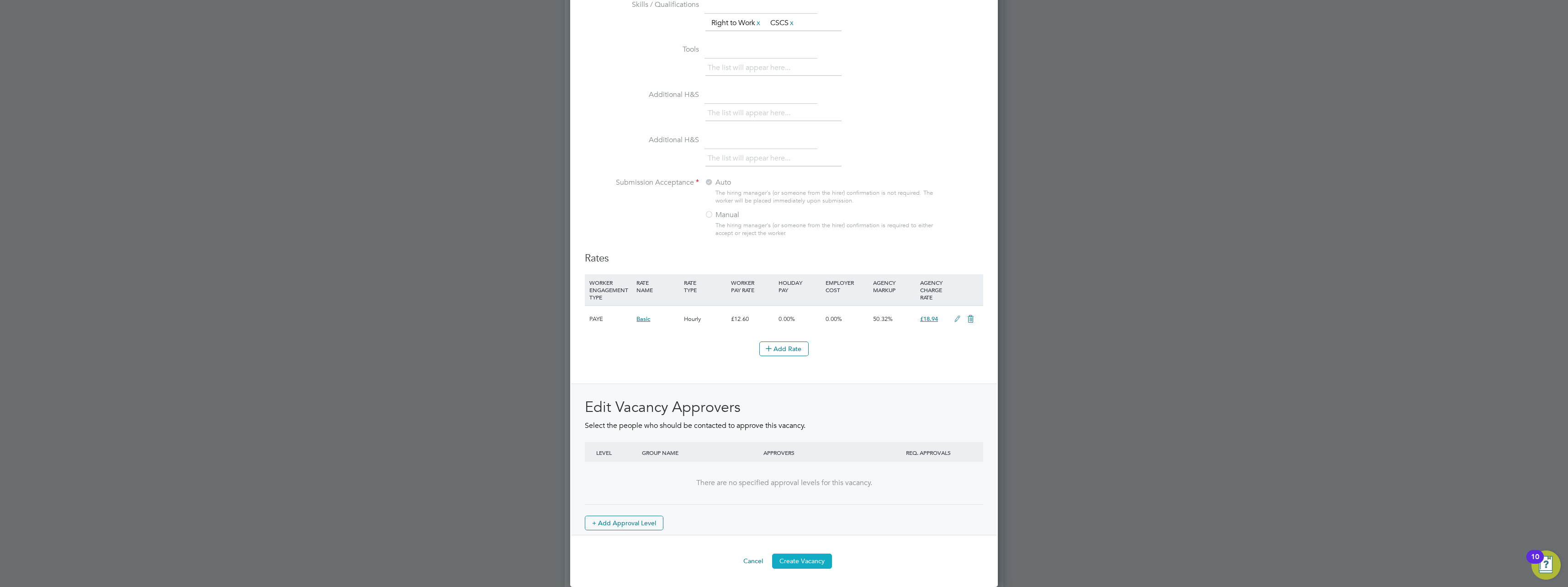
click at [805, 561] on button "Create Vacancy" at bounding box center [802, 561] width 60 height 15
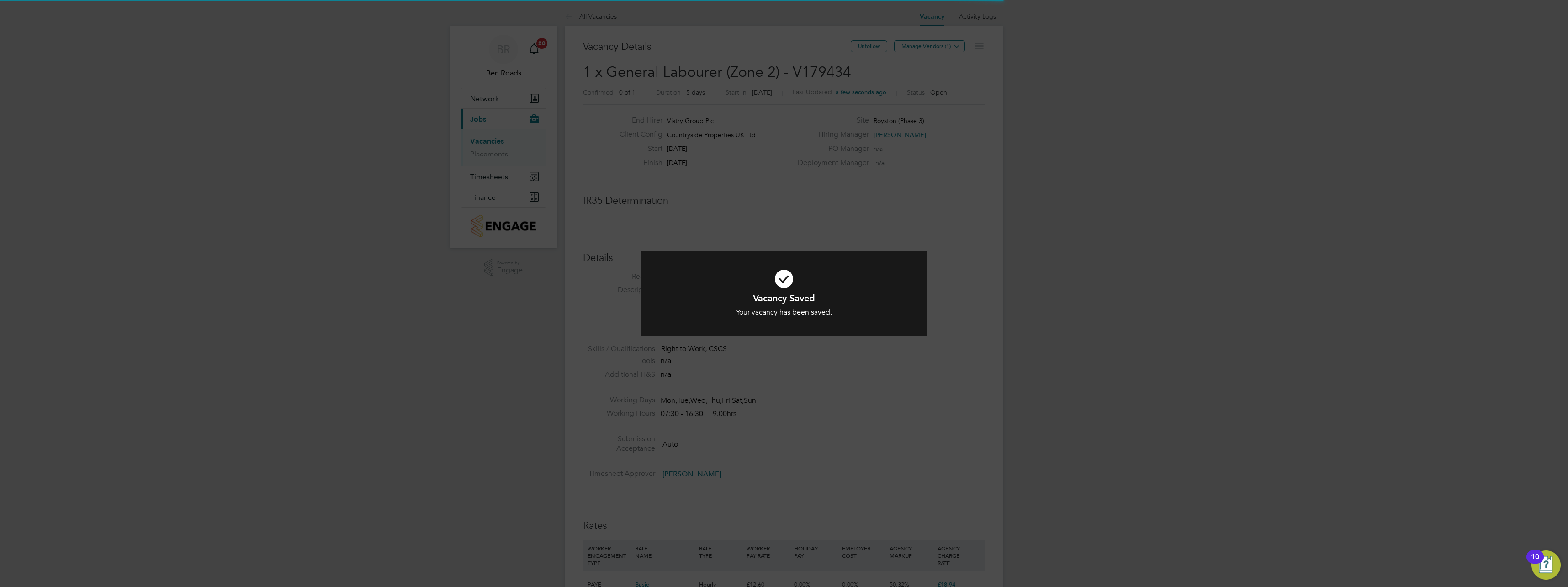
scroll to position [5, 5]
drag, startPoint x: 911, startPoint y: 253, endPoint x: 928, endPoint y: 221, distance: 36.2
click at [911, 252] on div at bounding box center [783, 294] width 287 height 85
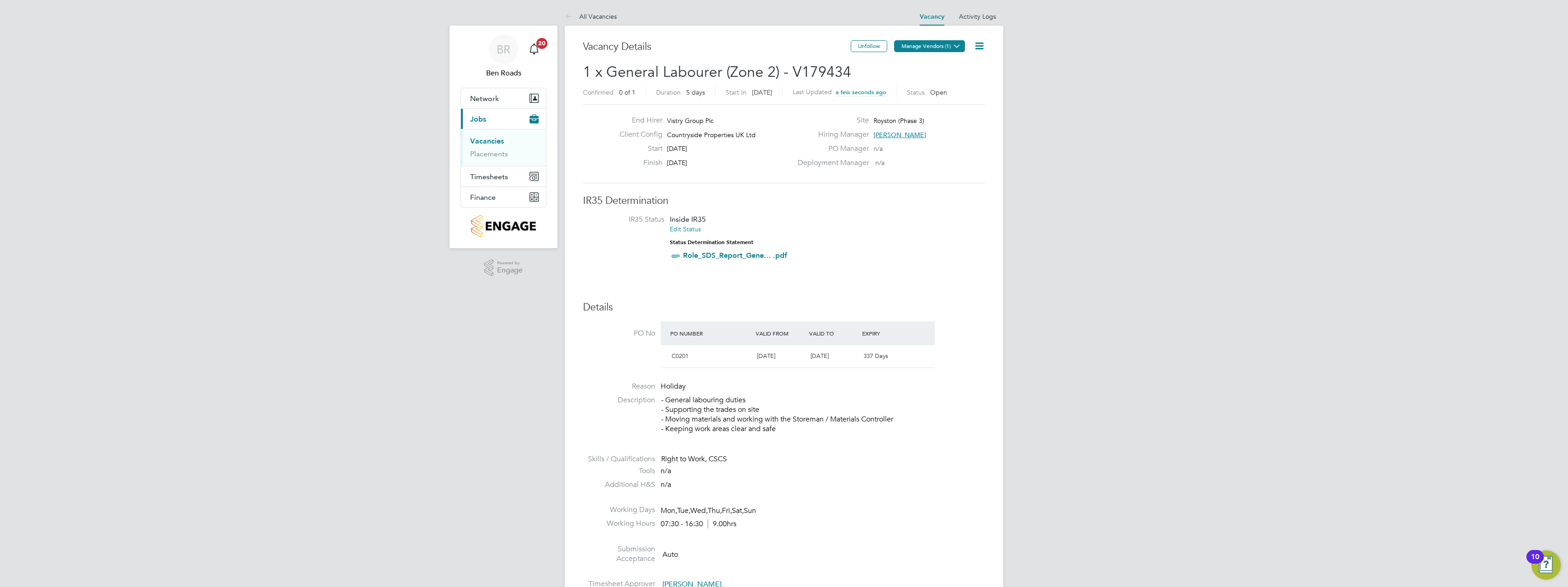
click at [936, 47] on button "Manage Vendors (1)" at bounding box center [929, 46] width 71 height 12
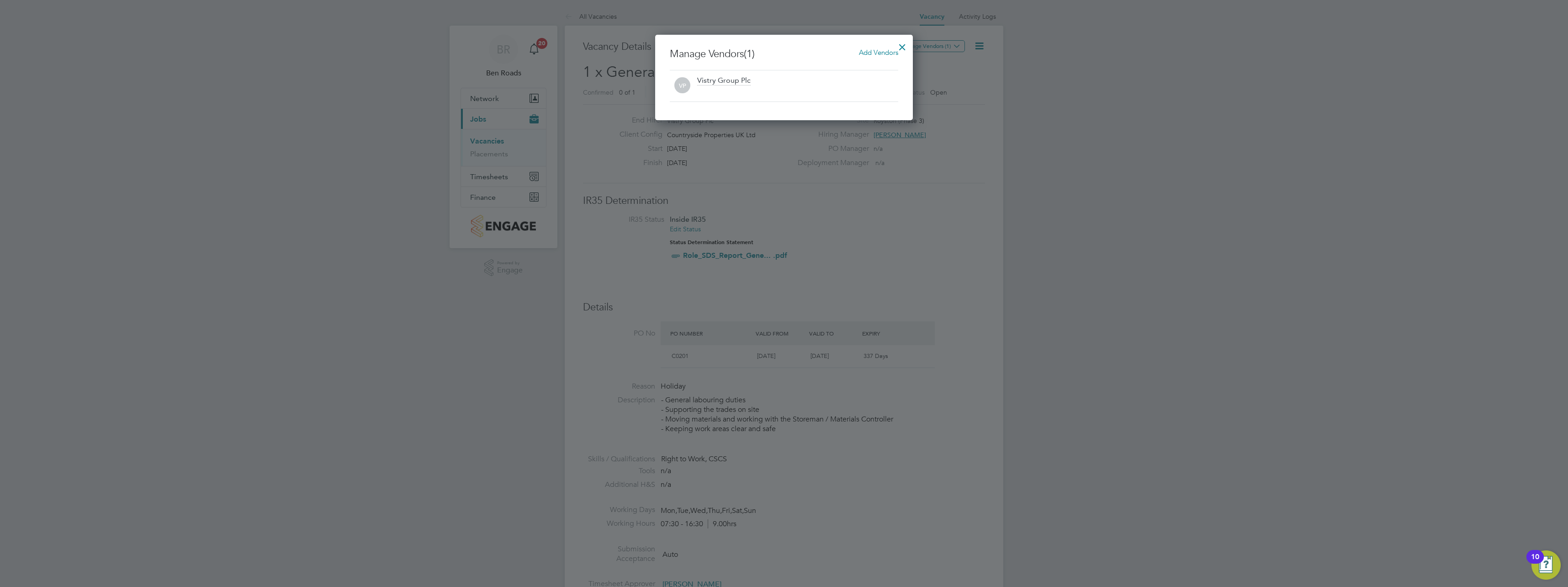
click at [882, 51] on span "Add Vendors" at bounding box center [878, 52] width 40 height 9
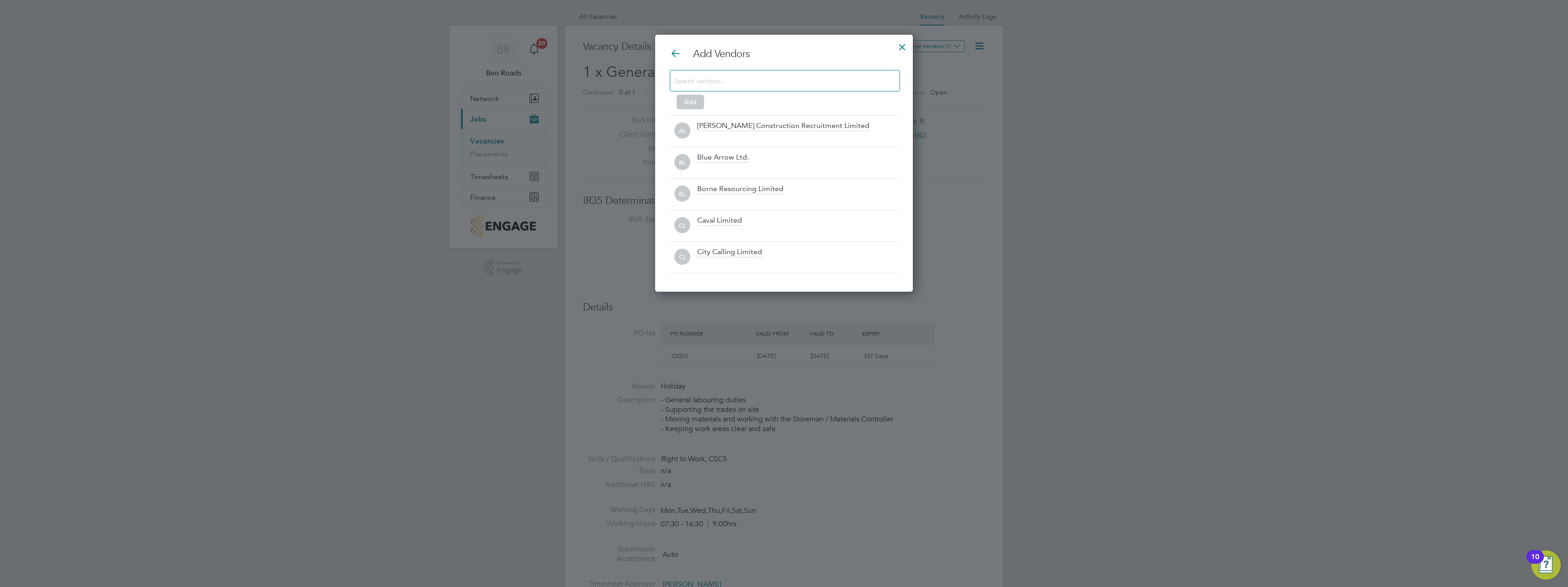
click at [783, 82] on input at bounding box center [778, 80] width 206 height 12
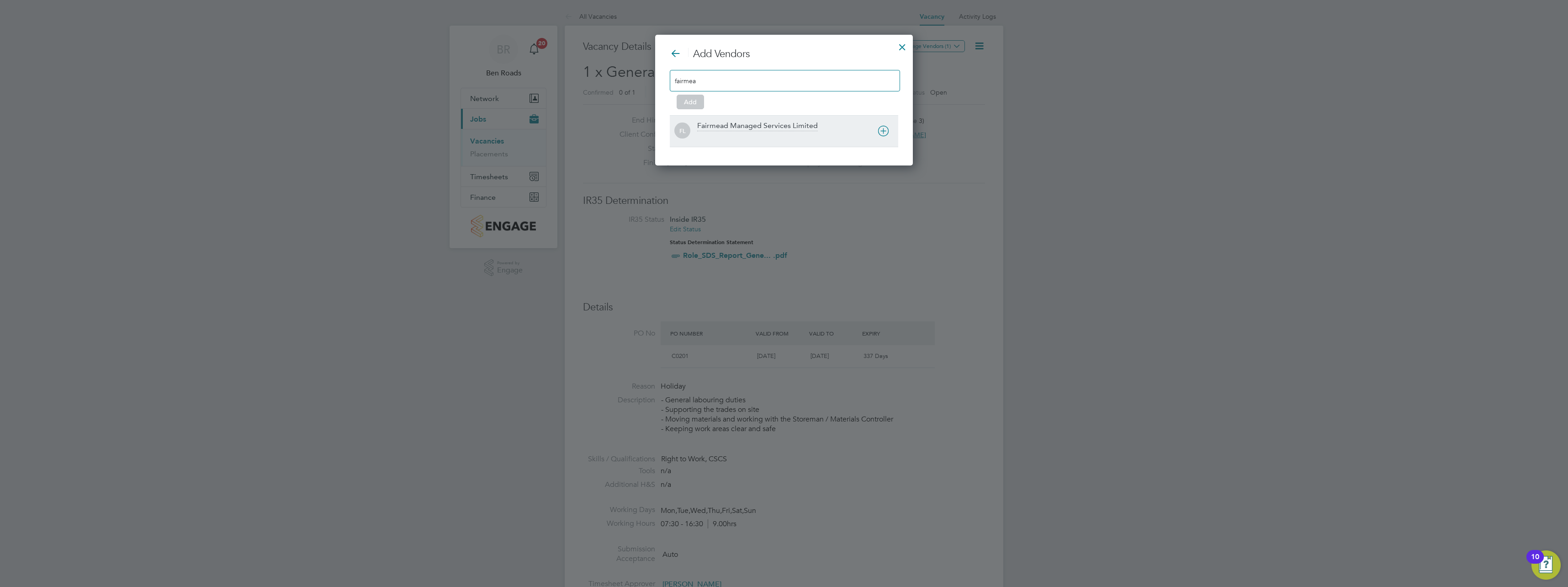
type input "fairmea"
click at [706, 124] on div "Fairmead Managed Services Limited" at bounding box center [757, 126] width 121 height 10
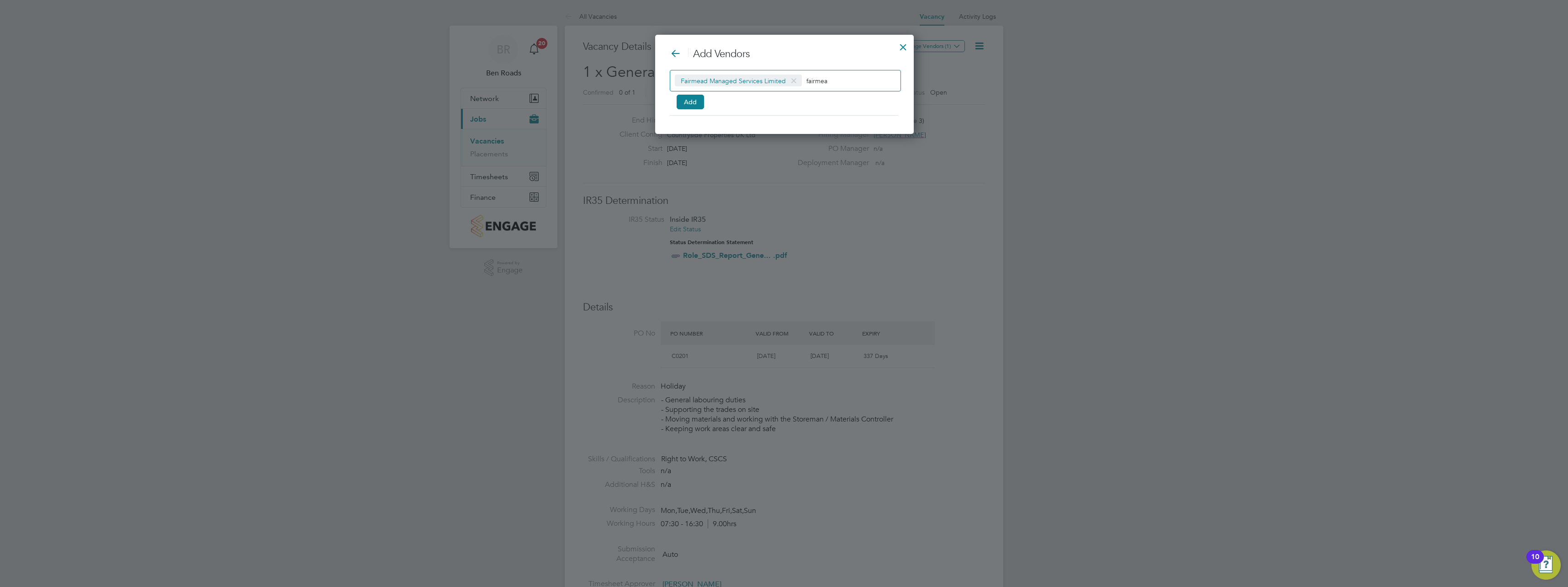
click at [803, 77] on div "Fairmead Managed Services Limited fairmea" at bounding box center [785, 80] width 231 height 21
drag, startPoint x: 805, startPoint y: 77, endPoint x: 825, endPoint y: 80, distance: 20.2
click at [825, 80] on input "fairmea" at bounding box center [835, 80] width 57 height 12
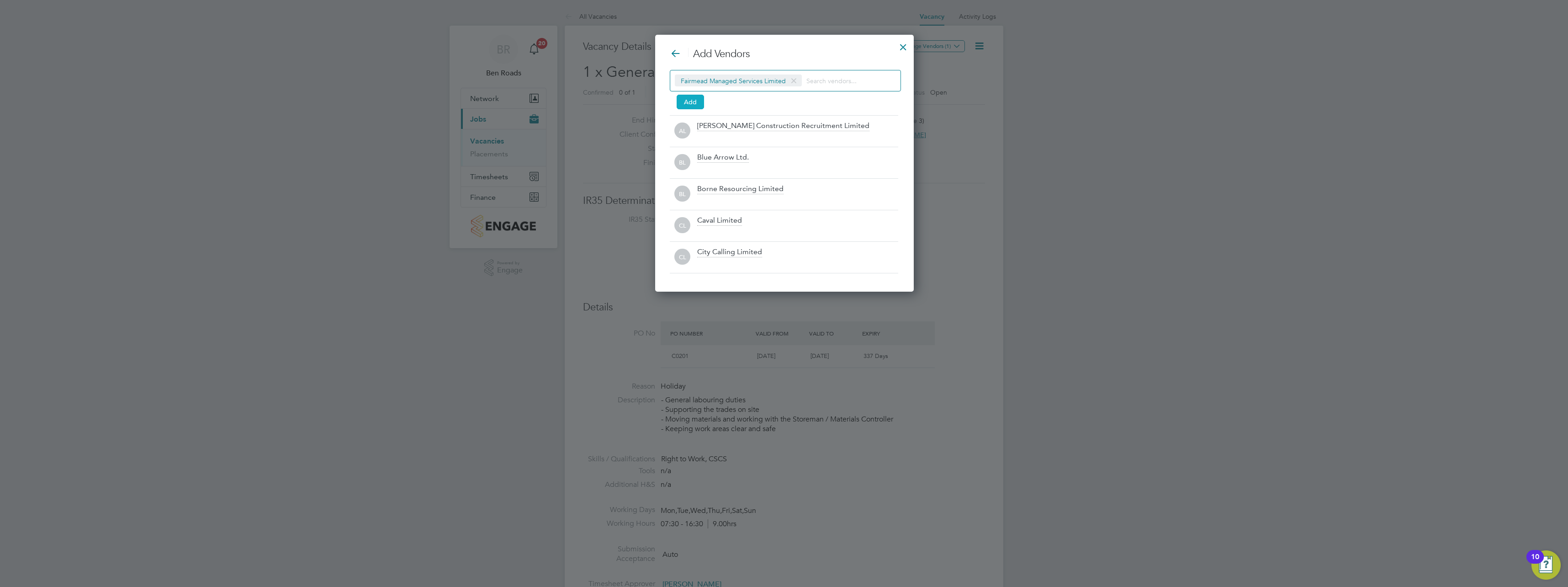
click at [690, 100] on button "Add" at bounding box center [690, 102] width 27 height 15
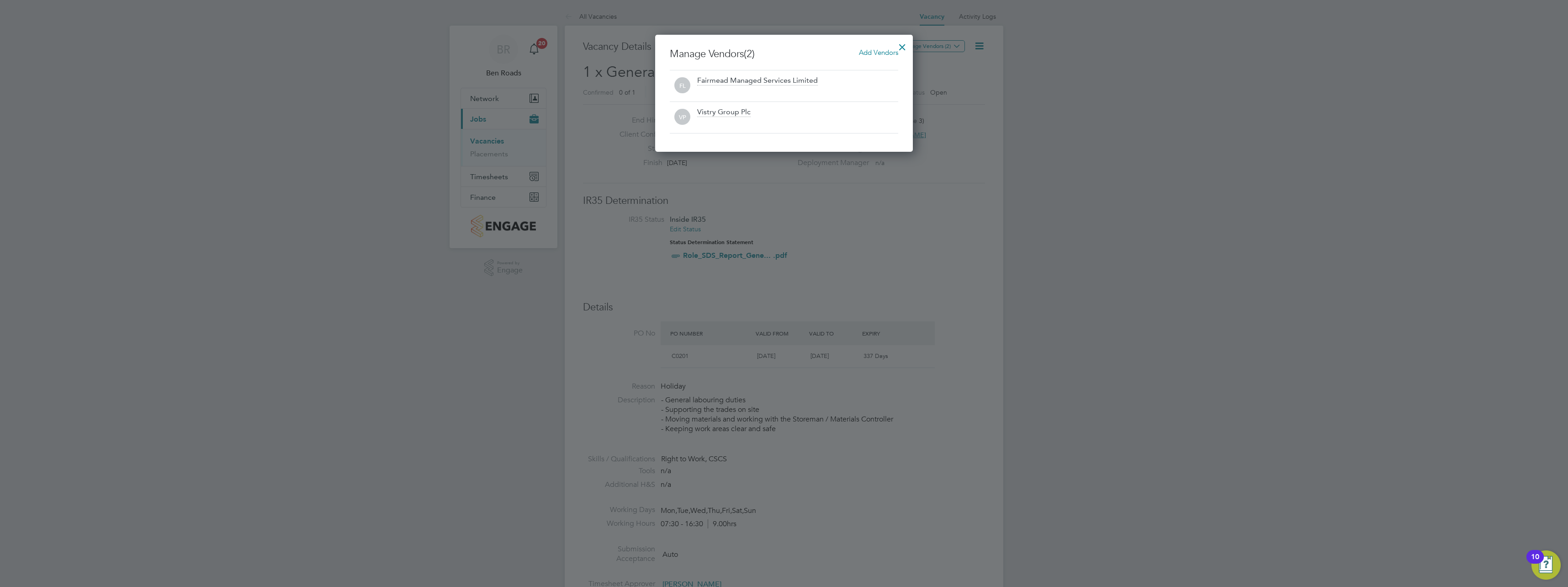
click at [908, 46] on div at bounding box center [902, 44] width 16 height 16
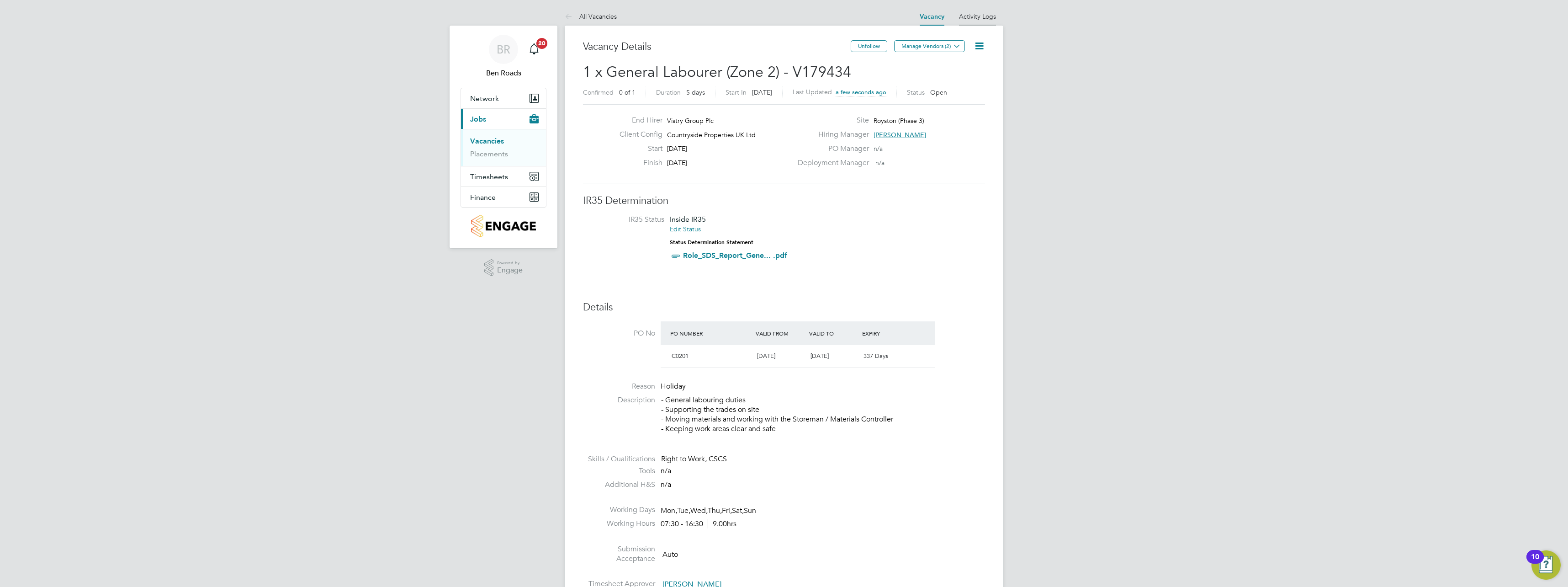
click at [979, 18] on link "Activity Logs" at bounding box center [977, 16] width 37 height 9
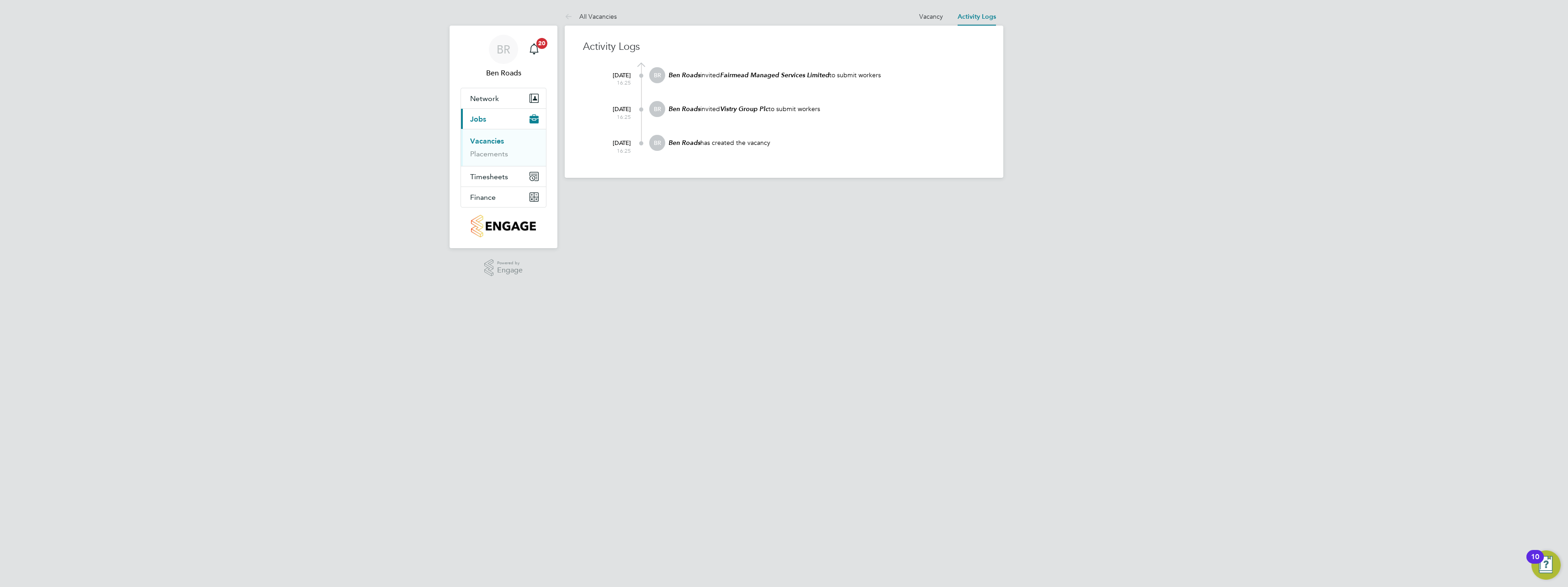
click at [487, 139] on link "Vacancies" at bounding box center [487, 141] width 34 height 9
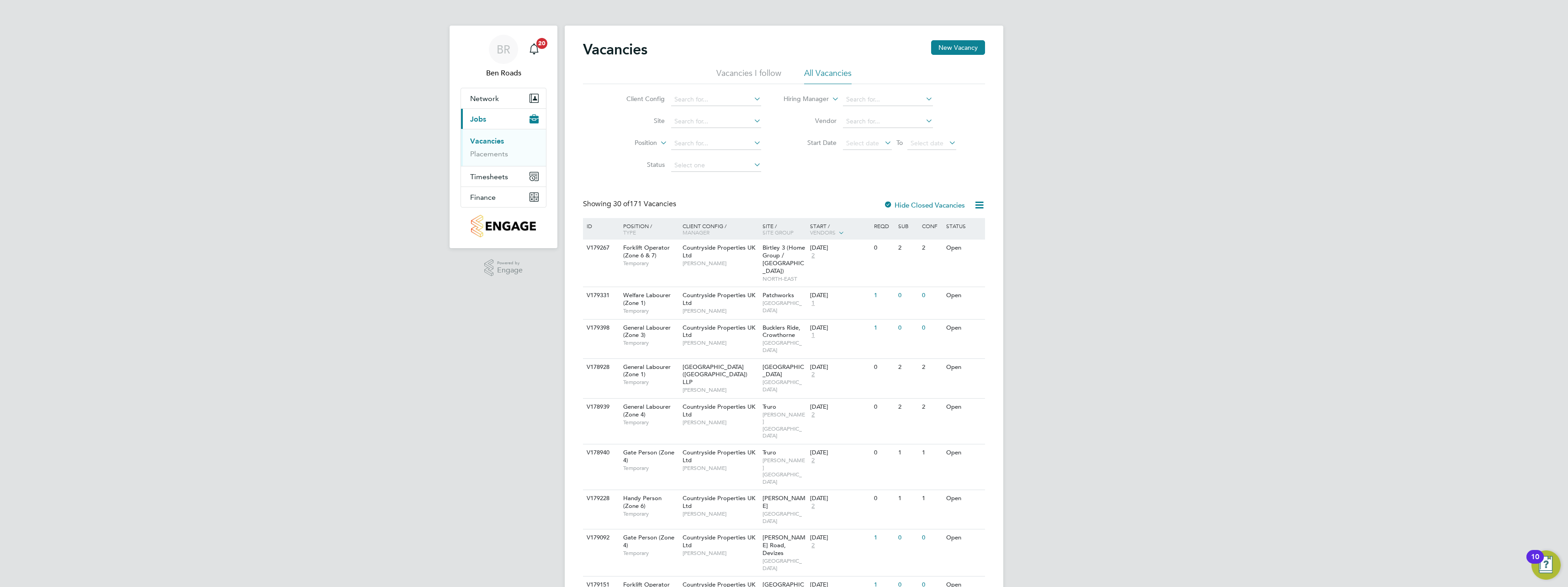
drag, startPoint x: 956, startPoint y: 50, endPoint x: 955, endPoint y: 65, distance: 15.0
click at [956, 50] on button "New Vacancy" at bounding box center [958, 47] width 54 height 15
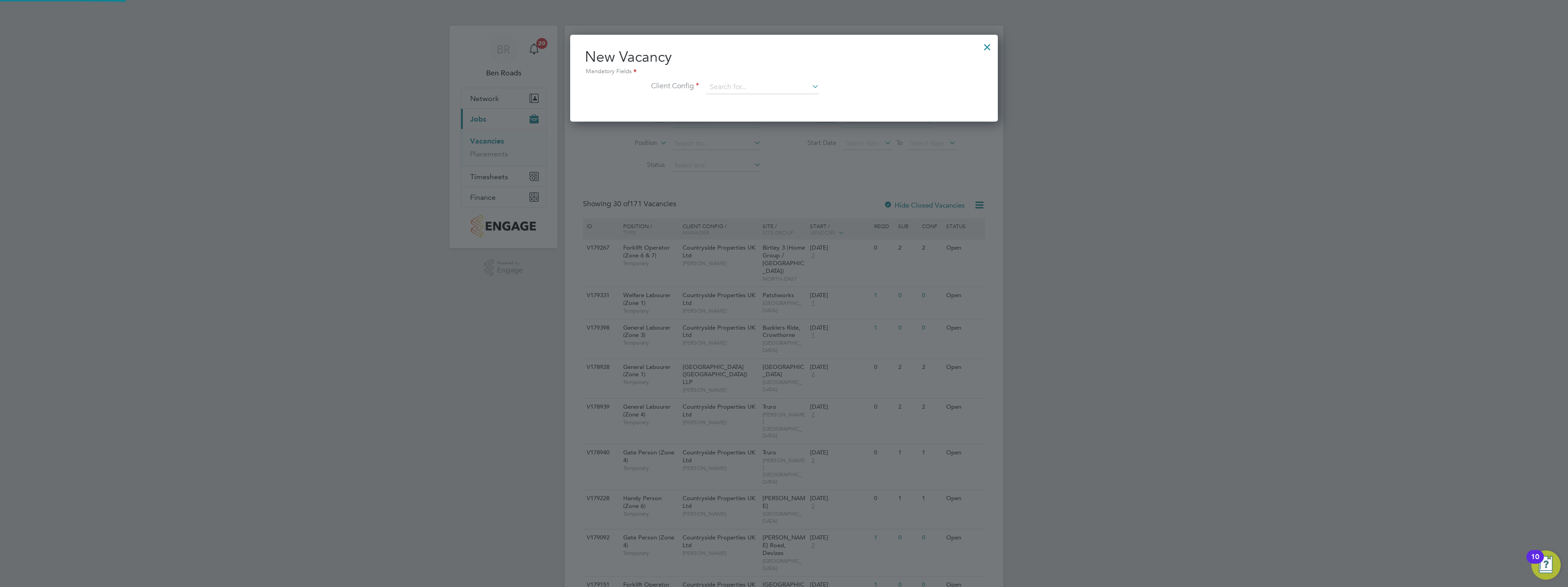
scroll to position [87, 428]
click at [744, 83] on input at bounding box center [762, 87] width 113 height 14
type input "m"
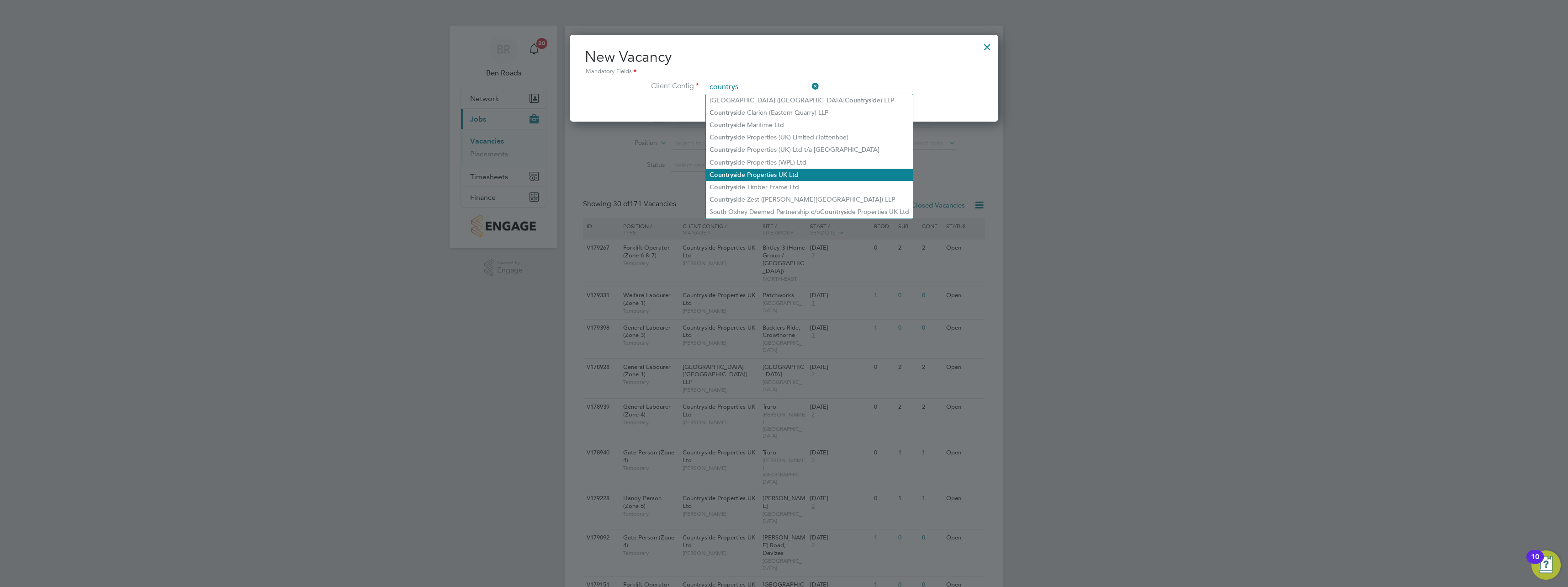
click at [777, 177] on li "Countrys ide Properties UK Ltd" at bounding box center [810, 175] width 207 height 12
type input "Countryside Properties UK Ltd"
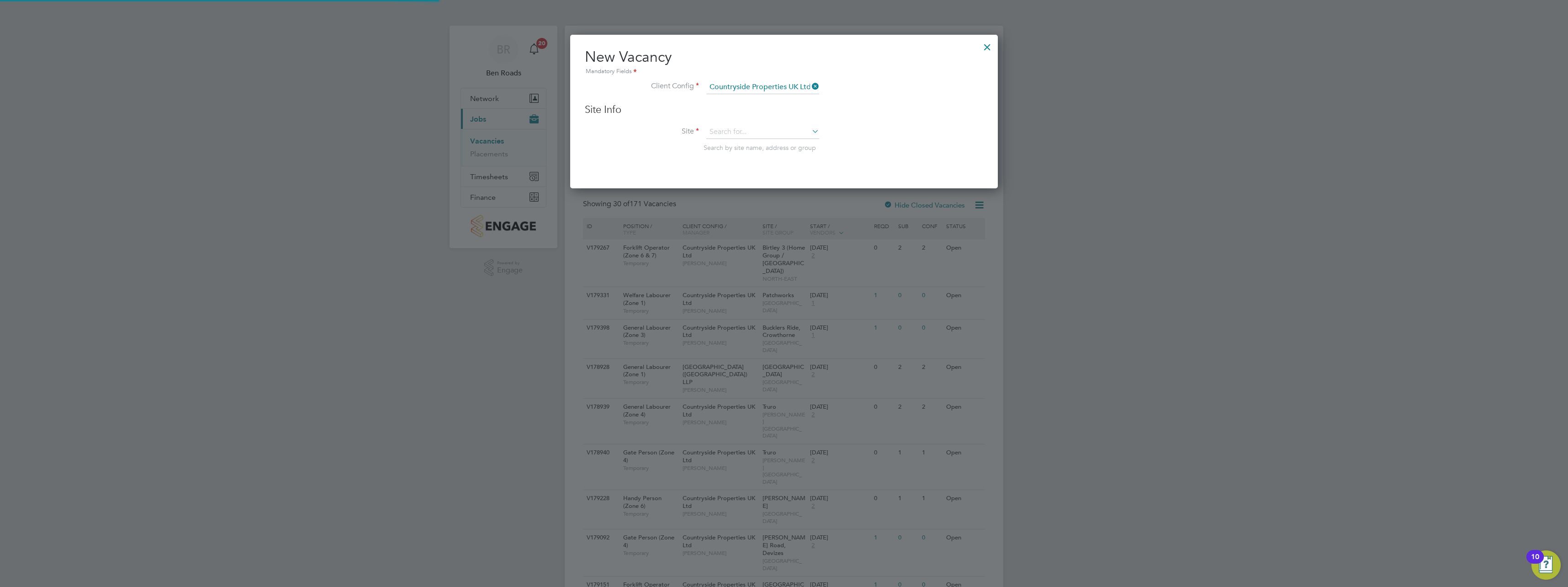
click at [744, 143] on li "Site Search by site name, address or group" at bounding box center [784, 148] width 399 height 45
click at [750, 138] on input at bounding box center [762, 132] width 113 height 14
click at [760, 155] on li "Royston (Phase 3)" at bounding box center [763, 157] width 114 height 12
type input "Royston (Phase 3)"
click at [759, 131] on input at bounding box center [762, 132] width 113 height 14
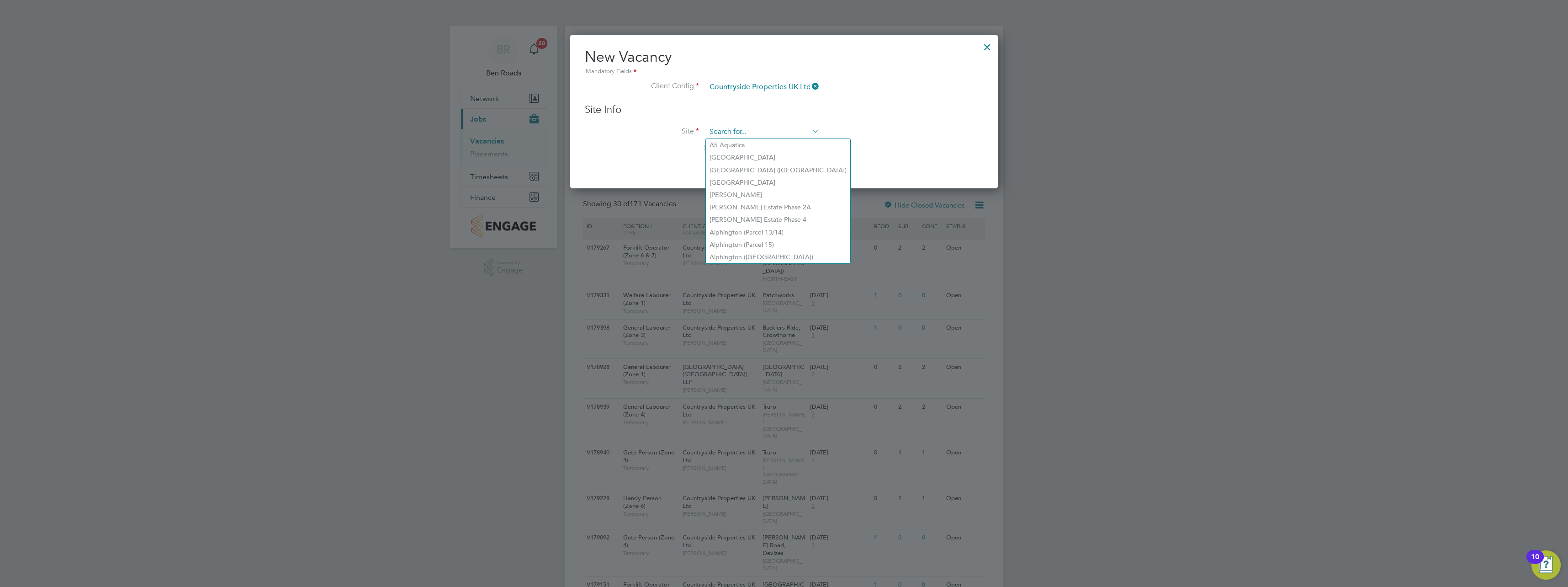
click at [760, 130] on input at bounding box center [762, 132] width 113 height 14
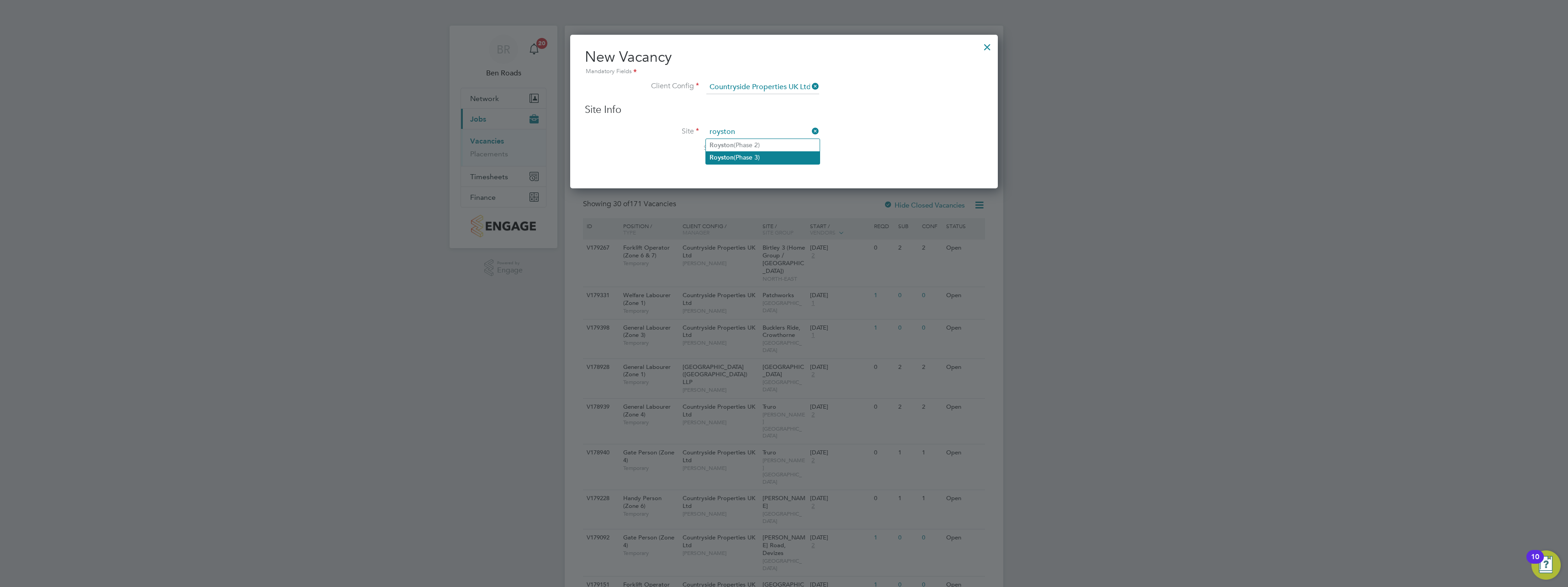
click at [727, 156] on b "Royston" at bounding box center [722, 157] width 24 height 8
type input "Royston (Phase 3)"
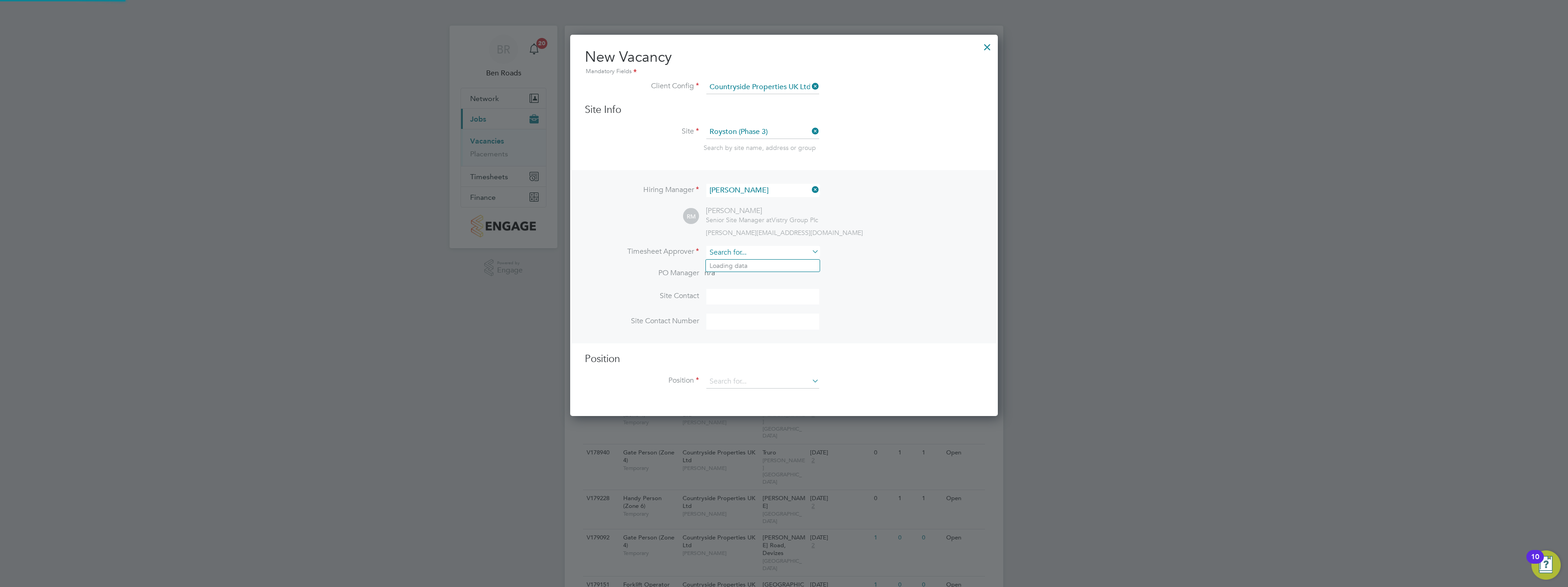
click at [753, 251] on input at bounding box center [762, 253] width 113 height 13
click at [747, 326] on li "Robert May" at bounding box center [764, 328] width 116 height 12
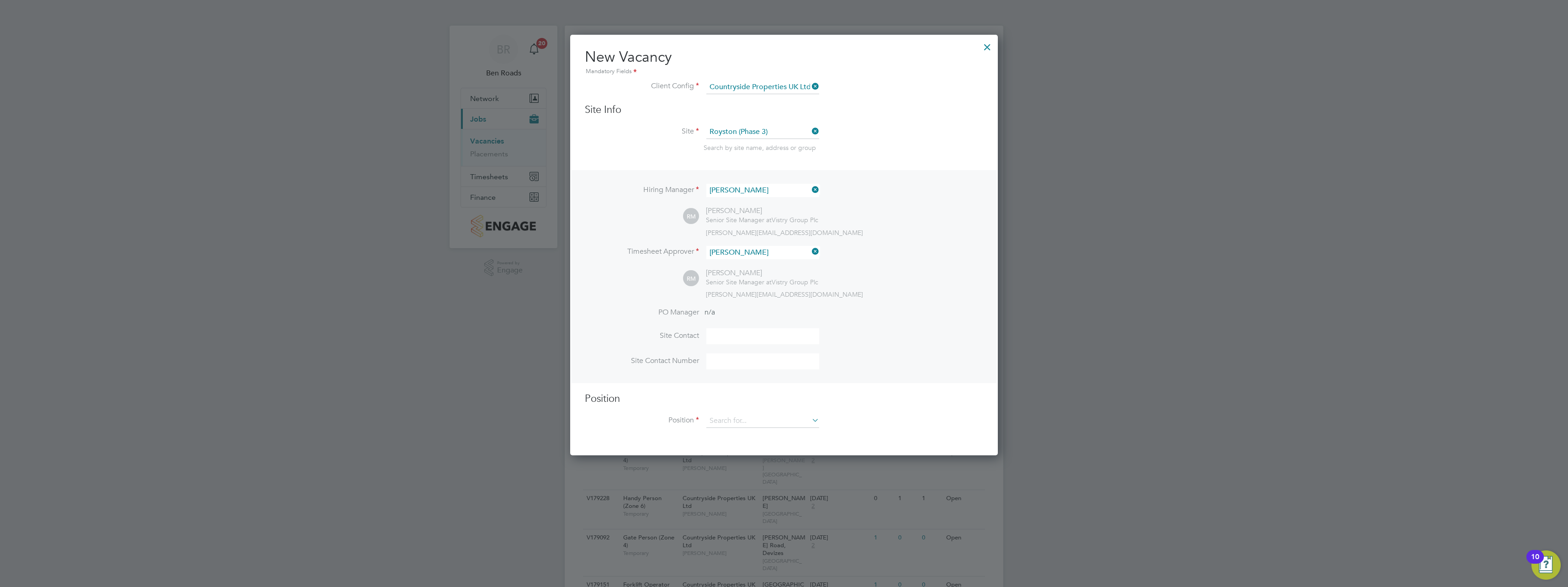
type input "Robert May"
click at [728, 332] on input at bounding box center [762, 336] width 113 height 16
type input "Robert May"
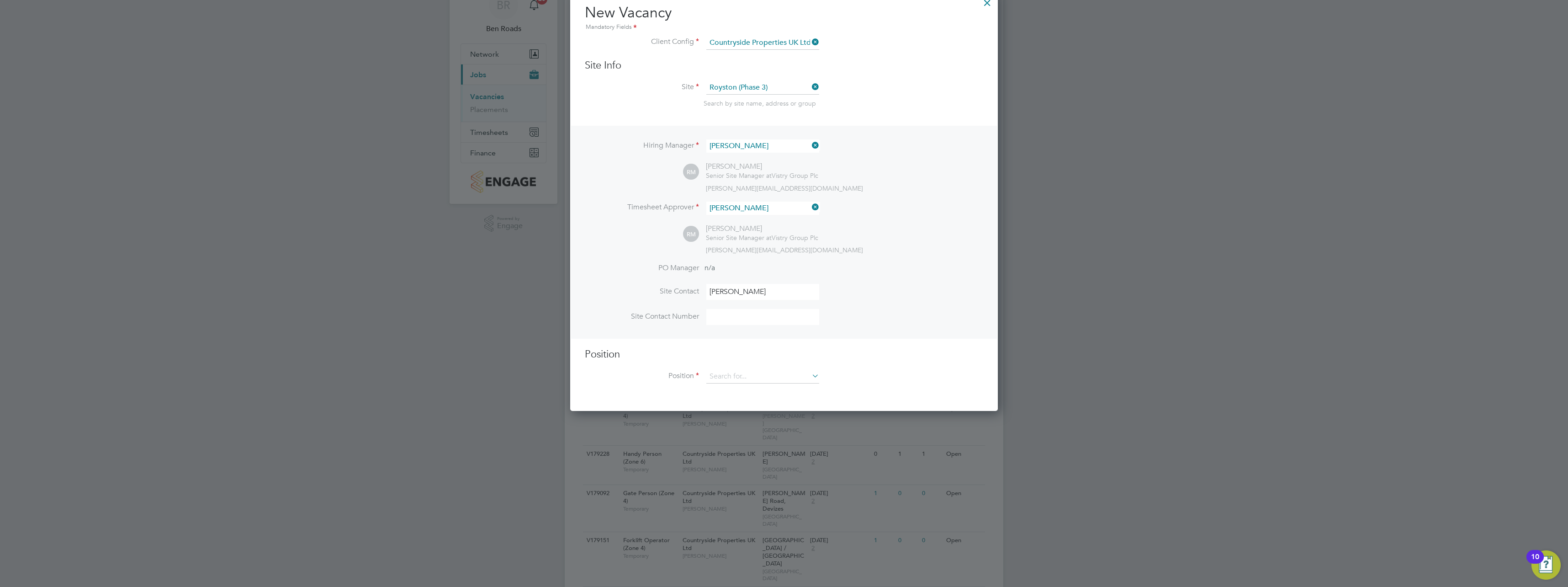
scroll to position [46, 0]
click at [741, 379] on input at bounding box center [762, 375] width 113 height 14
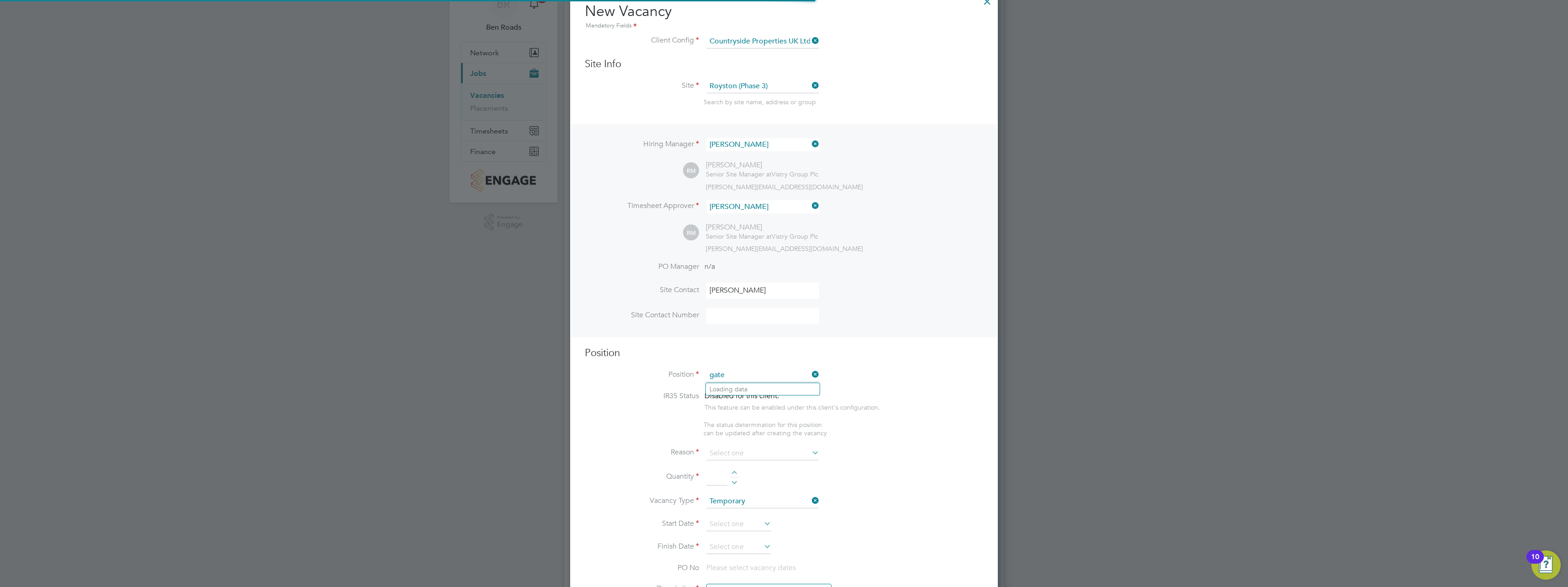
scroll to position [1318, 428]
click at [740, 399] on li "Gate Person (Zone 2)" at bounding box center [763, 401] width 114 height 12
type input "Gate Person (Zone 2)"
type textarea "- Welcoming visitors and signing visitors in and out of site - Checking CSCS ca…"
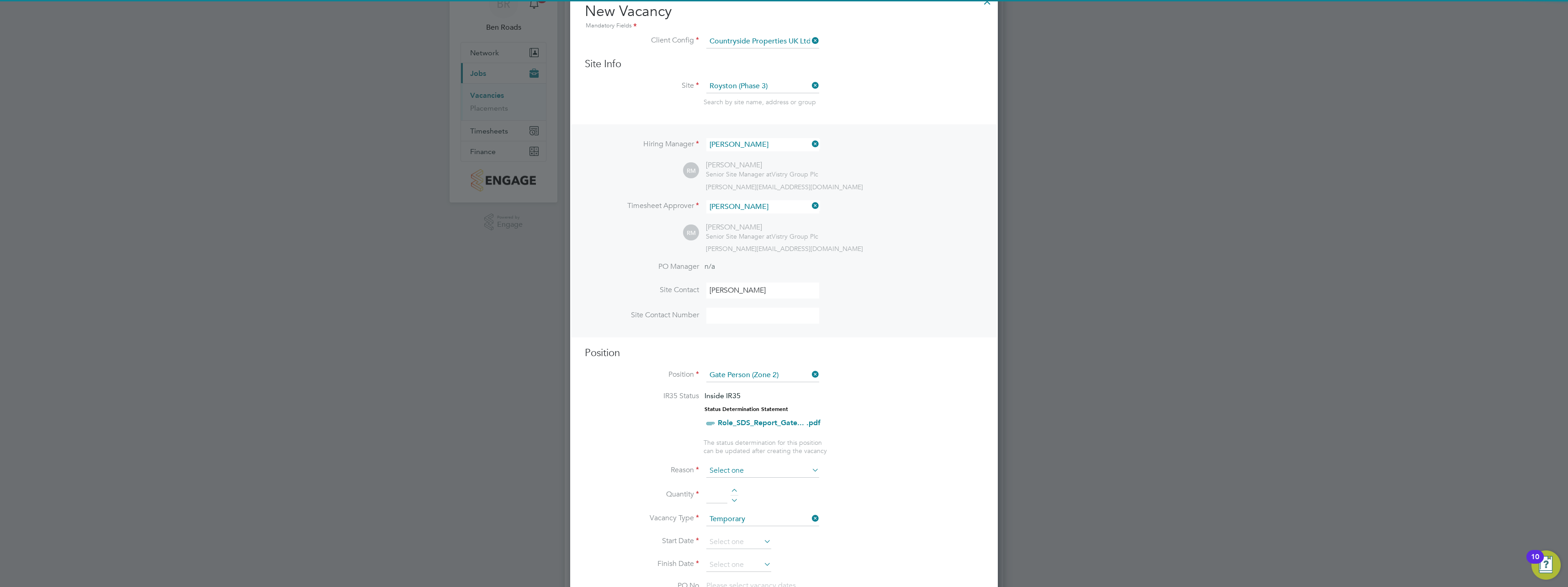
click at [731, 468] on input at bounding box center [762, 471] width 113 height 14
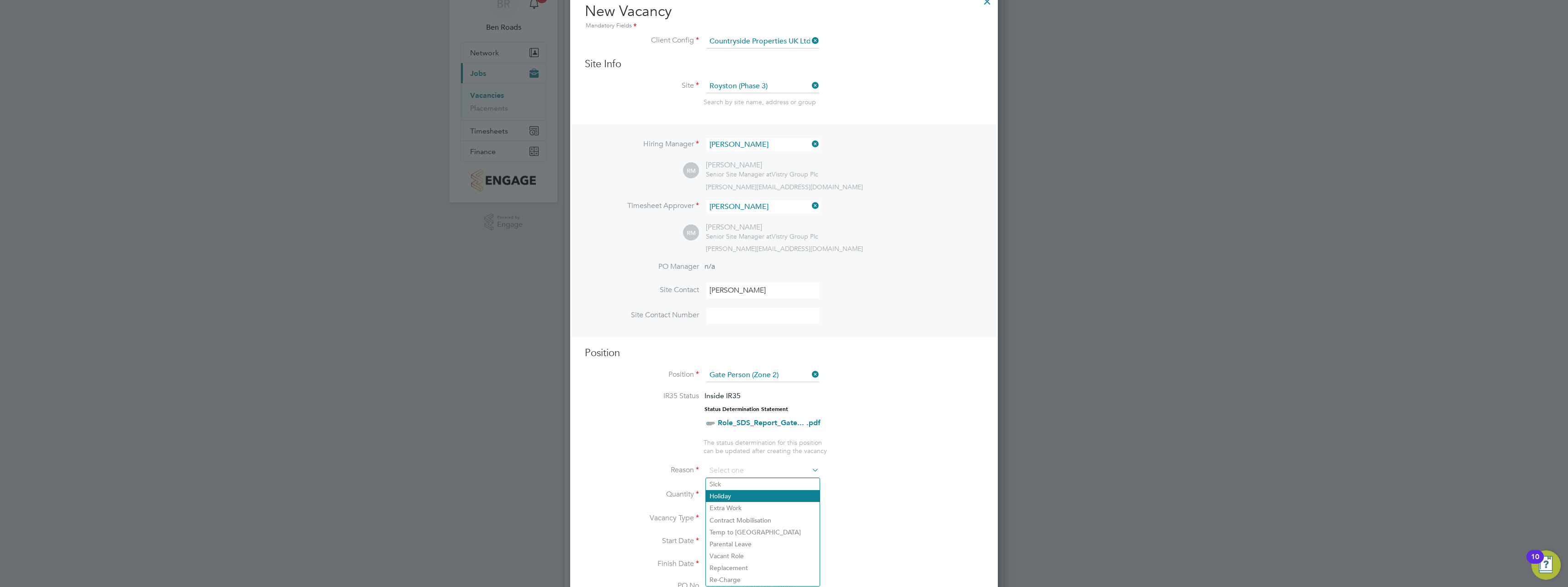
click at [724, 493] on li "Holiday" at bounding box center [763, 496] width 114 height 12
type input "Holiday"
click at [724, 493] on input at bounding box center [716, 494] width 21 height 16
click at [721, 499] on input at bounding box center [716, 494] width 21 height 16
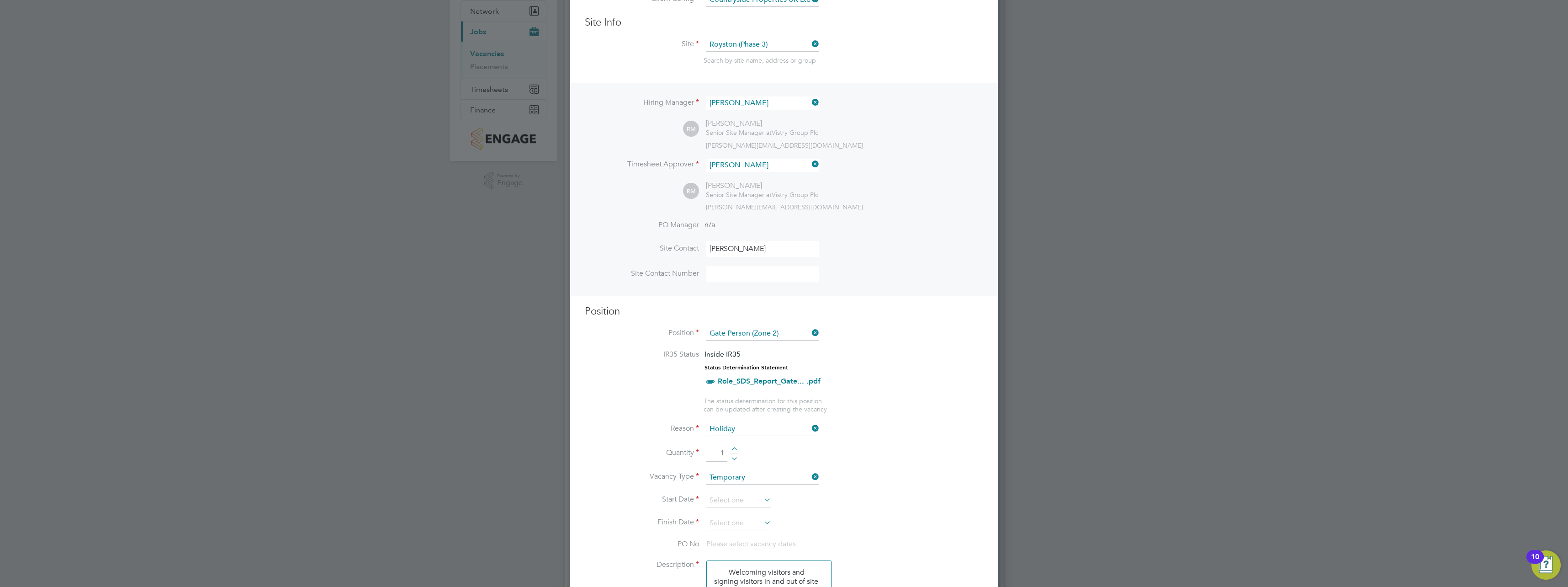
scroll to position [91, 0]
type input "1"
click at [728, 498] on input at bounding box center [738, 496] width 65 height 14
click at [724, 388] on span "18" at bounding box center [721, 379] width 18 height 18
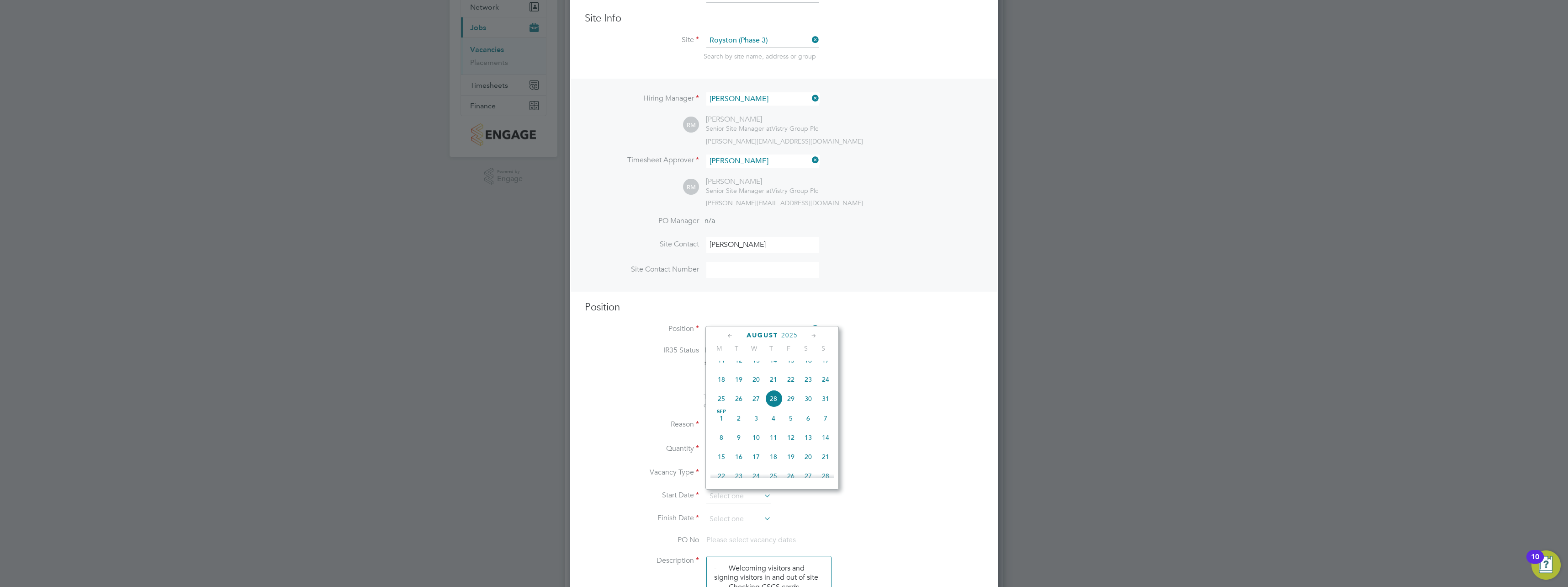
type input "[DATE]"
click at [727, 519] on input at bounding box center [738, 519] width 65 height 14
click at [719, 411] on span "18" at bounding box center [721, 402] width 18 height 18
type input "[DATE]"
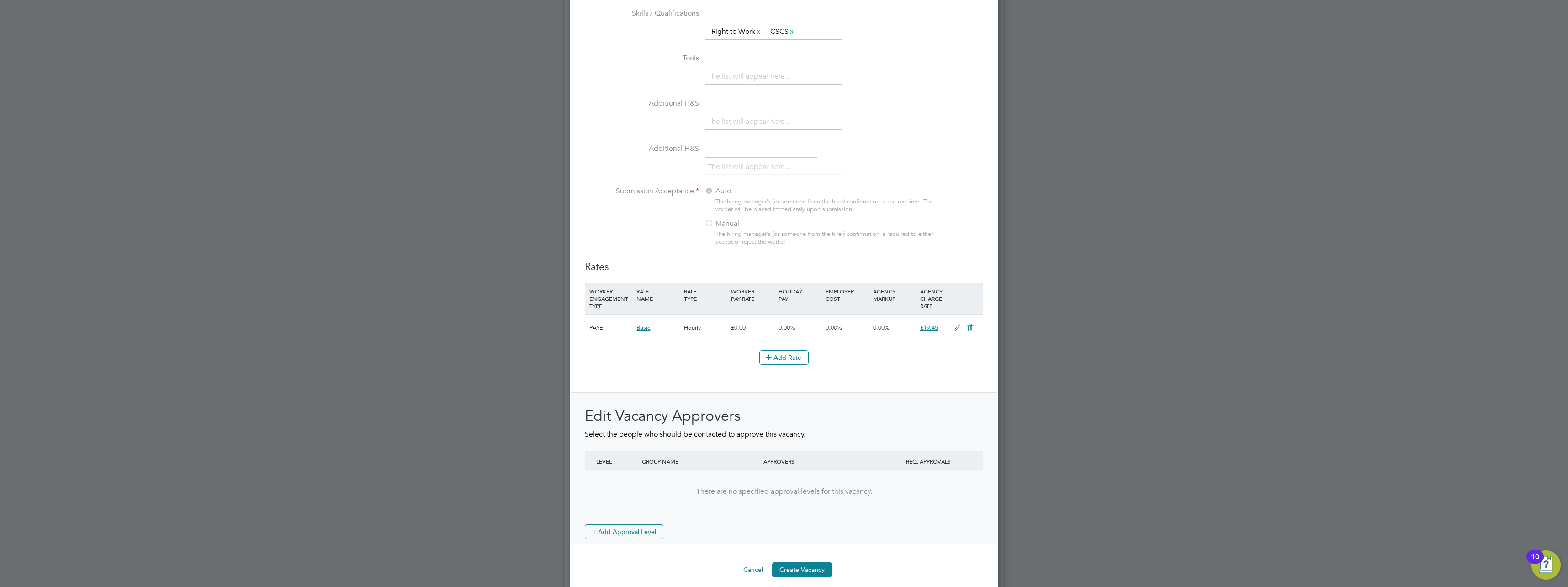
scroll to position [831, 0]
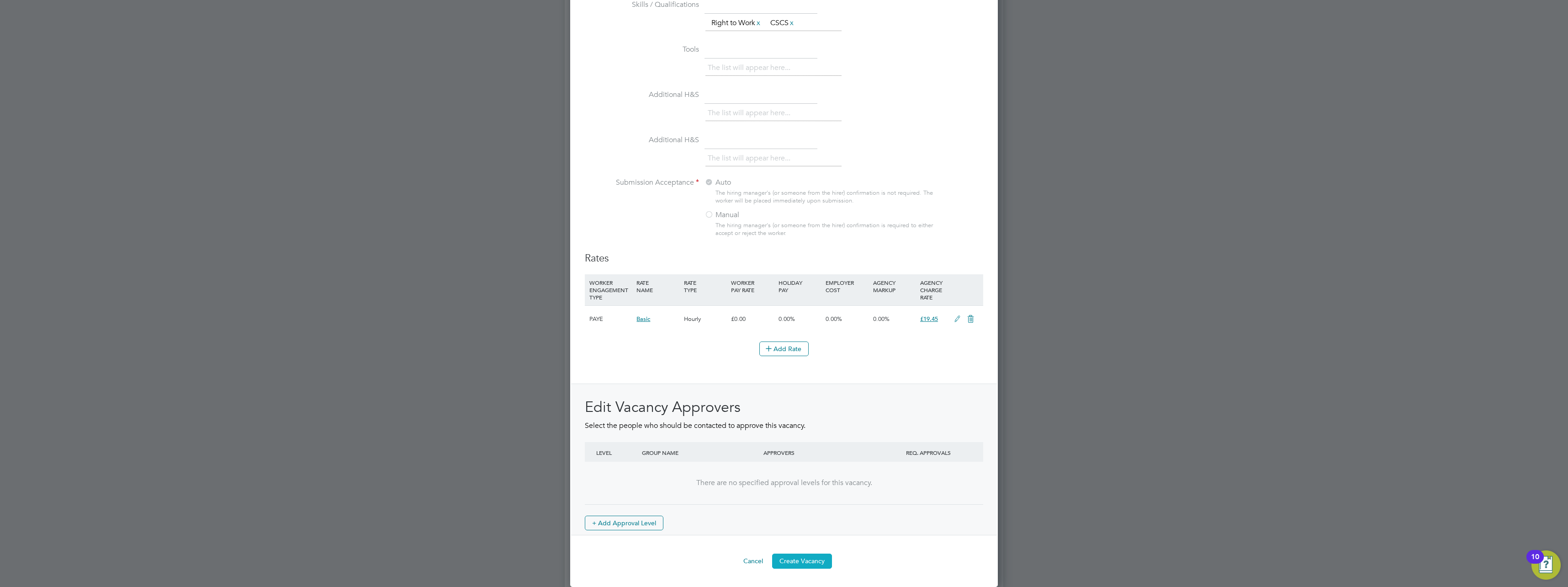
click at [813, 563] on button "Create Vacancy" at bounding box center [802, 561] width 60 height 15
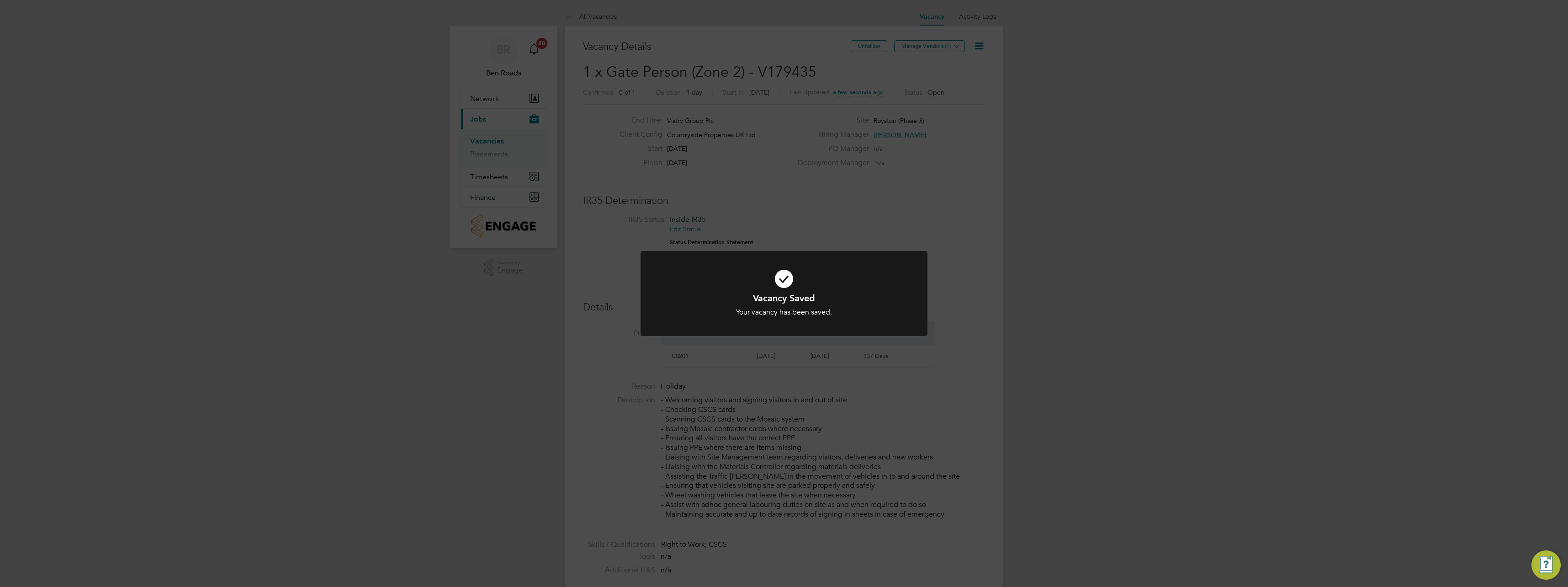
scroll to position [15, 197]
click at [932, 214] on div "Vacancy Saved Your vacancy has been saved. Cancel Okay" at bounding box center [784, 294] width 1568 height 587
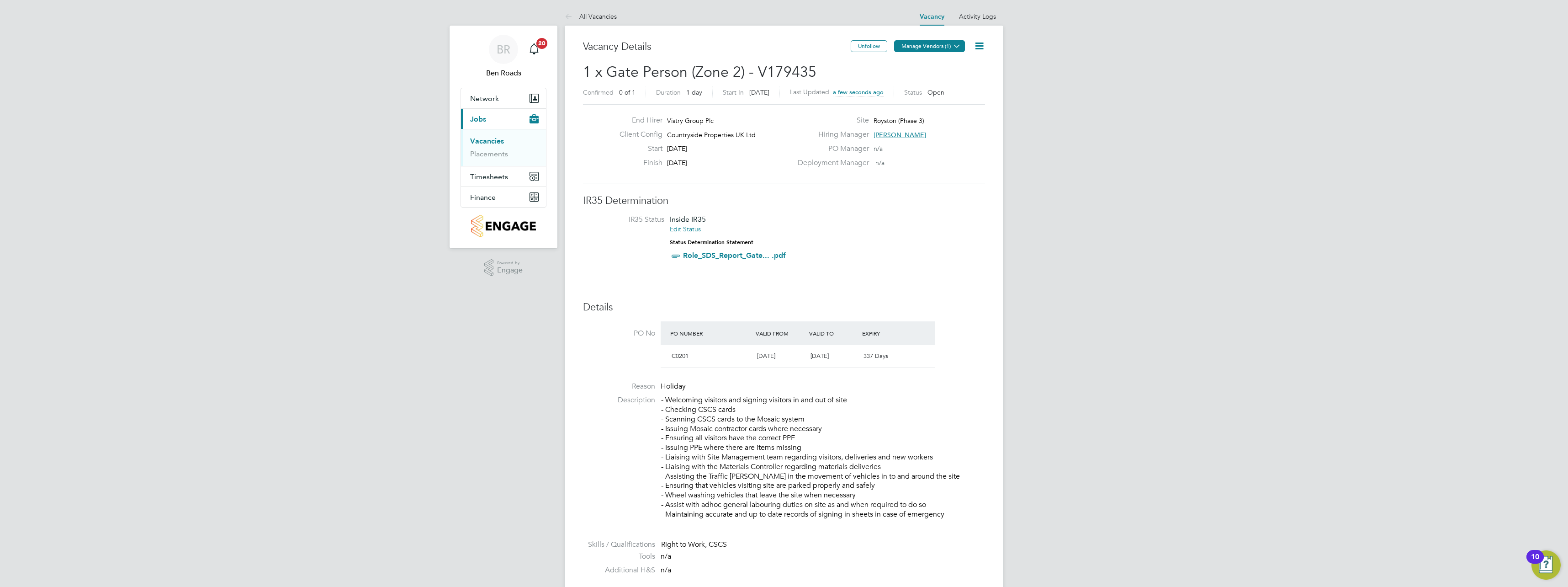
click at [943, 49] on button "Manage Vendors (1)" at bounding box center [929, 46] width 71 height 12
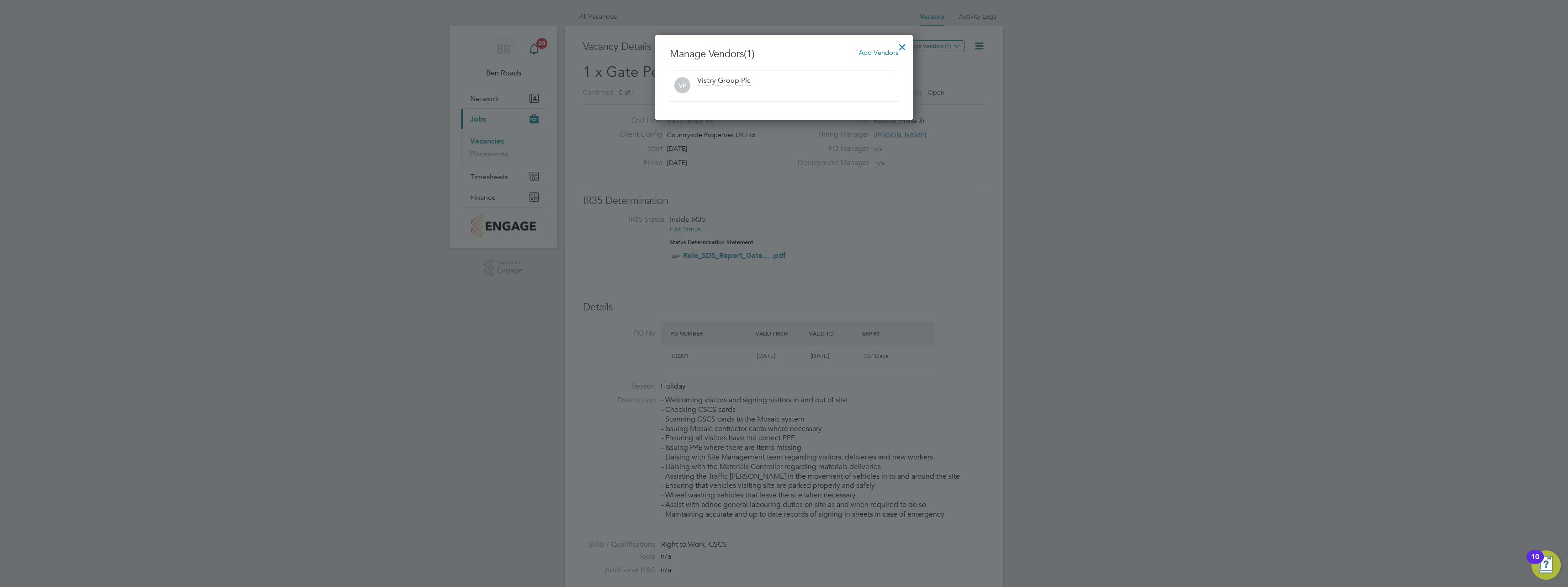
click at [861, 54] on span "Add Vendors" at bounding box center [878, 52] width 40 height 9
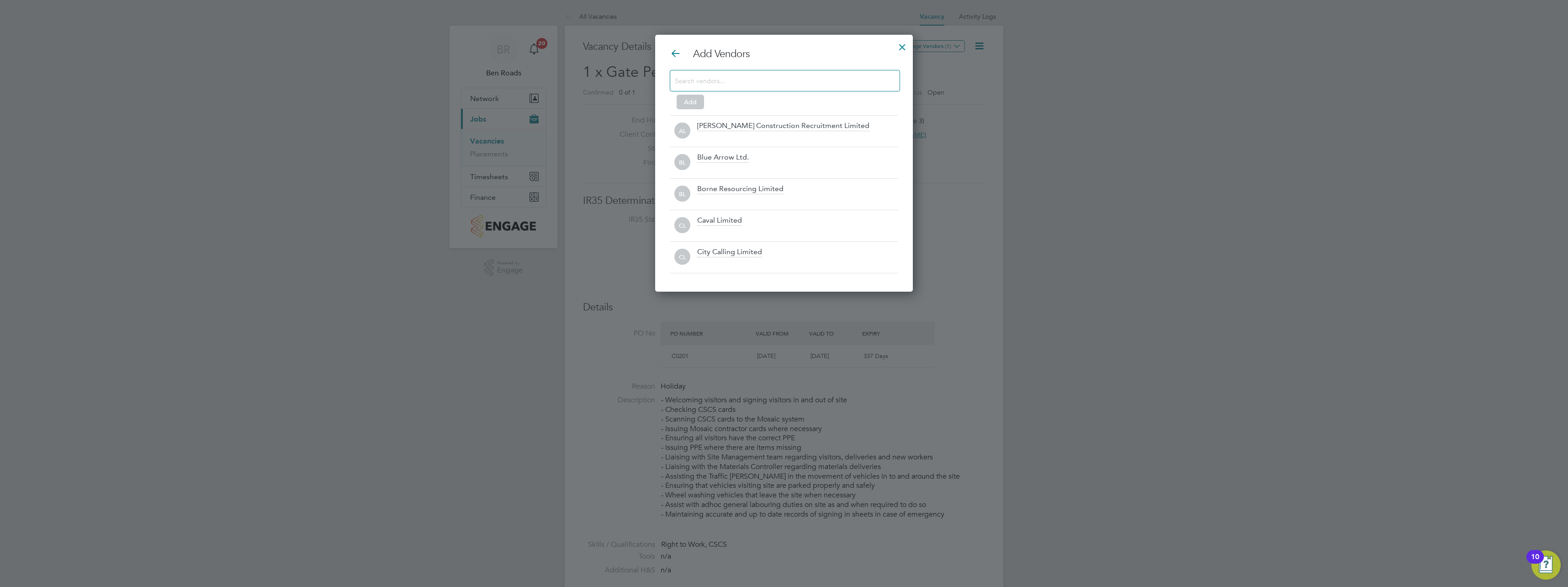
click at [718, 89] on div at bounding box center [785, 80] width 230 height 21
click at [720, 82] on input at bounding box center [778, 80] width 206 height 12
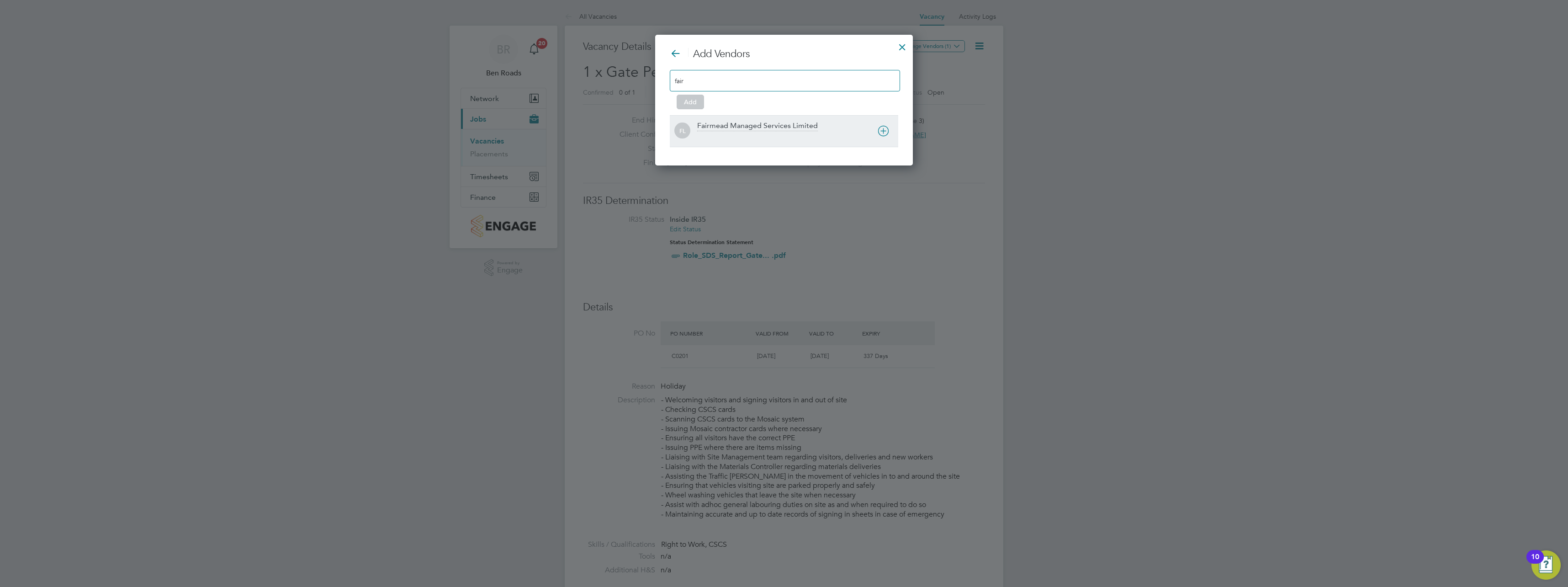
type input "fair"
click at [721, 122] on div "Fairmead Managed Services Limited" at bounding box center [757, 126] width 121 height 10
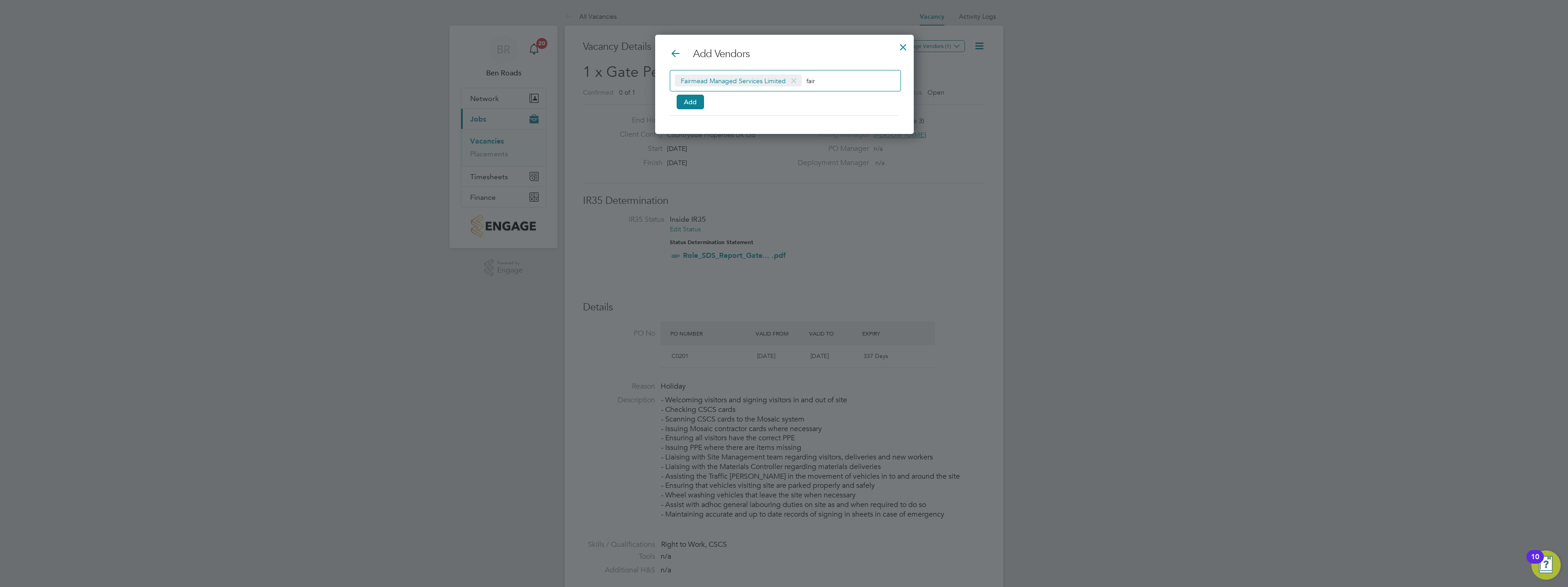
drag, startPoint x: 805, startPoint y: 79, endPoint x: 829, endPoint y: 86, distance: 25.0
click at [829, 86] on input "fair" at bounding box center [835, 80] width 57 height 12
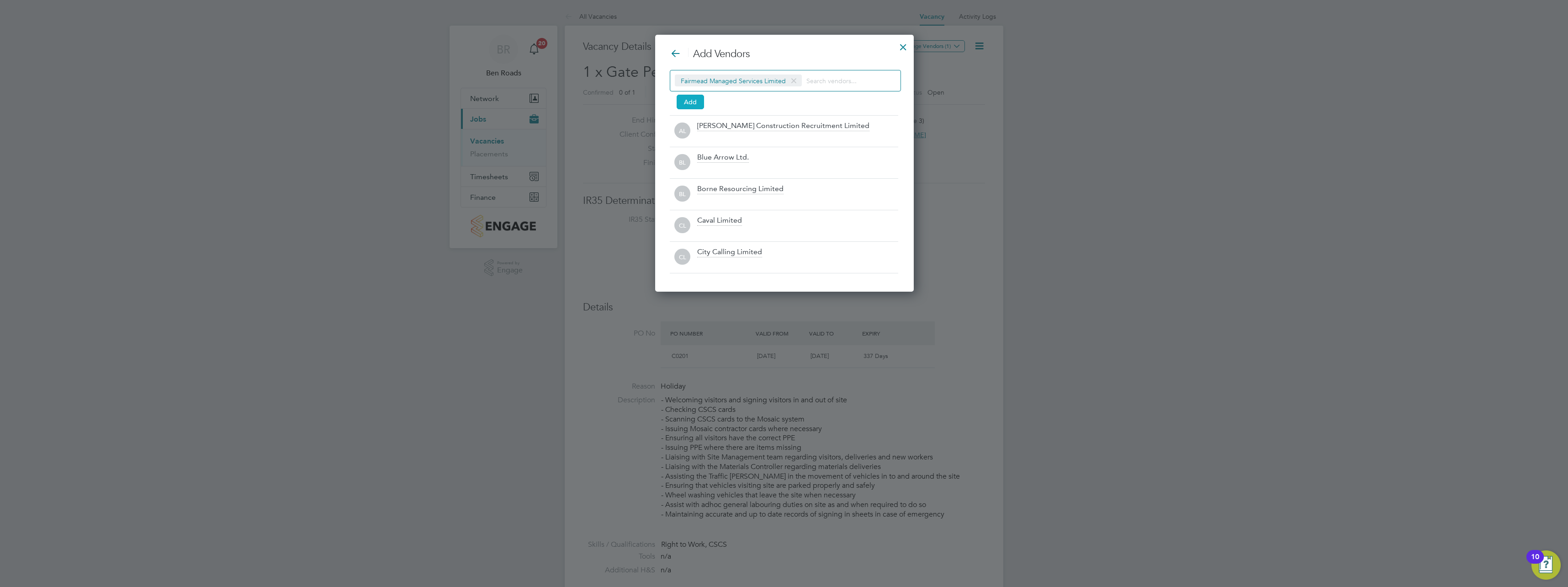
click at [693, 101] on button "Add" at bounding box center [690, 102] width 27 height 15
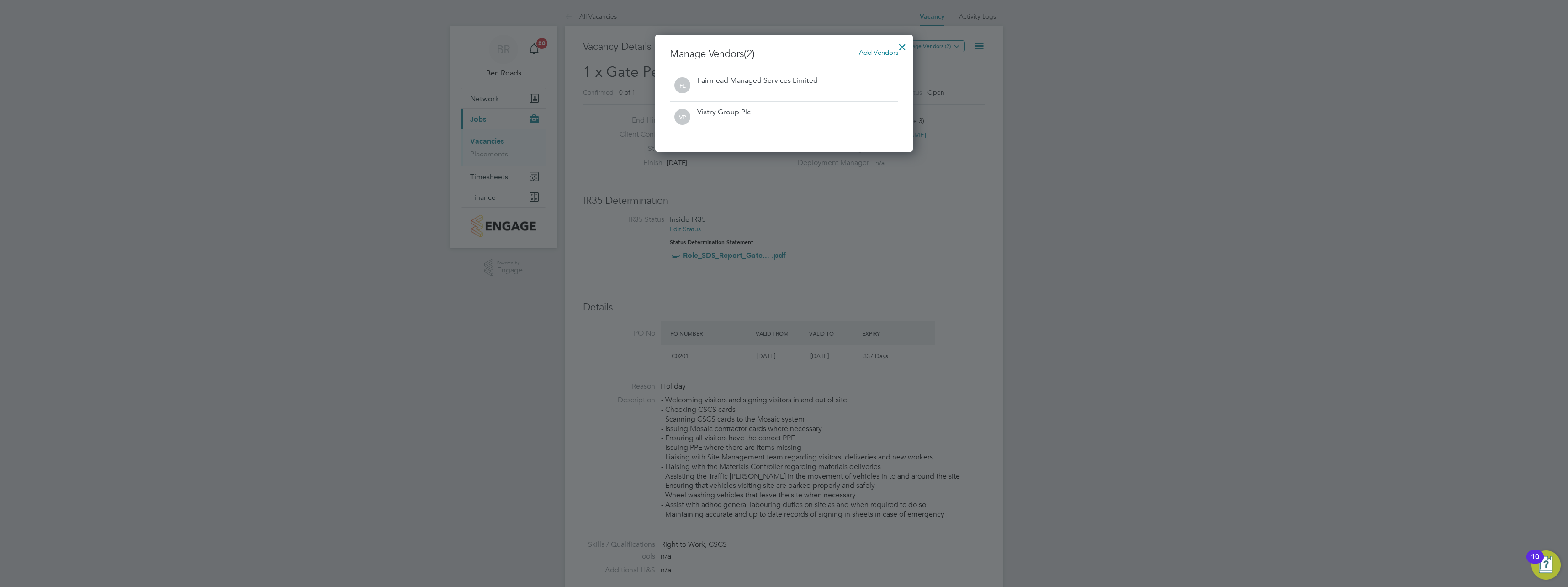
click at [905, 43] on div at bounding box center [902, 44] width 16 height 16
